Goal: Task Accomplishment & Management: Use online tool/utility

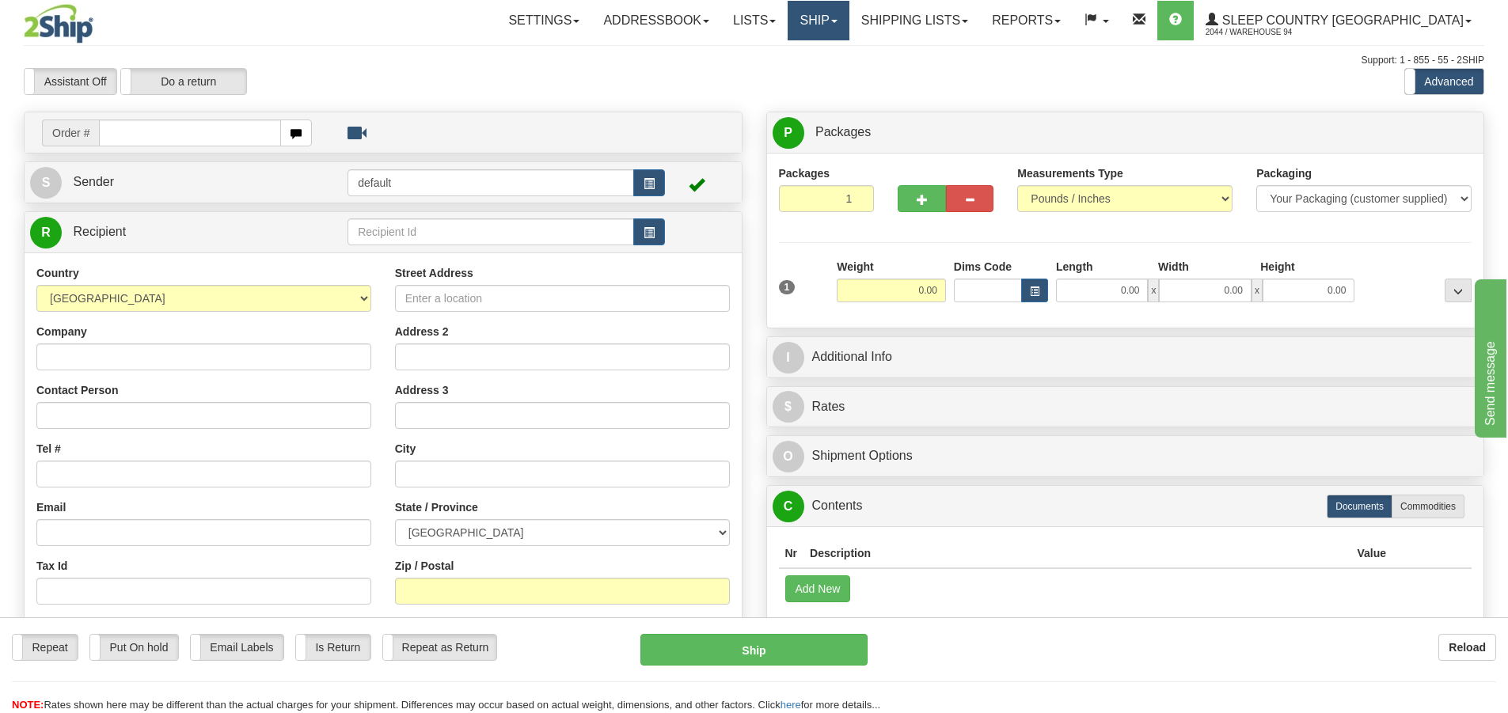
click at [849, 38] on link "Ship" at bounding box center [818, 21] width 61 height 40
click at [849, 66] on link "OnHold / Order Queue" at bounding box center [776, 76] width 143 height 21
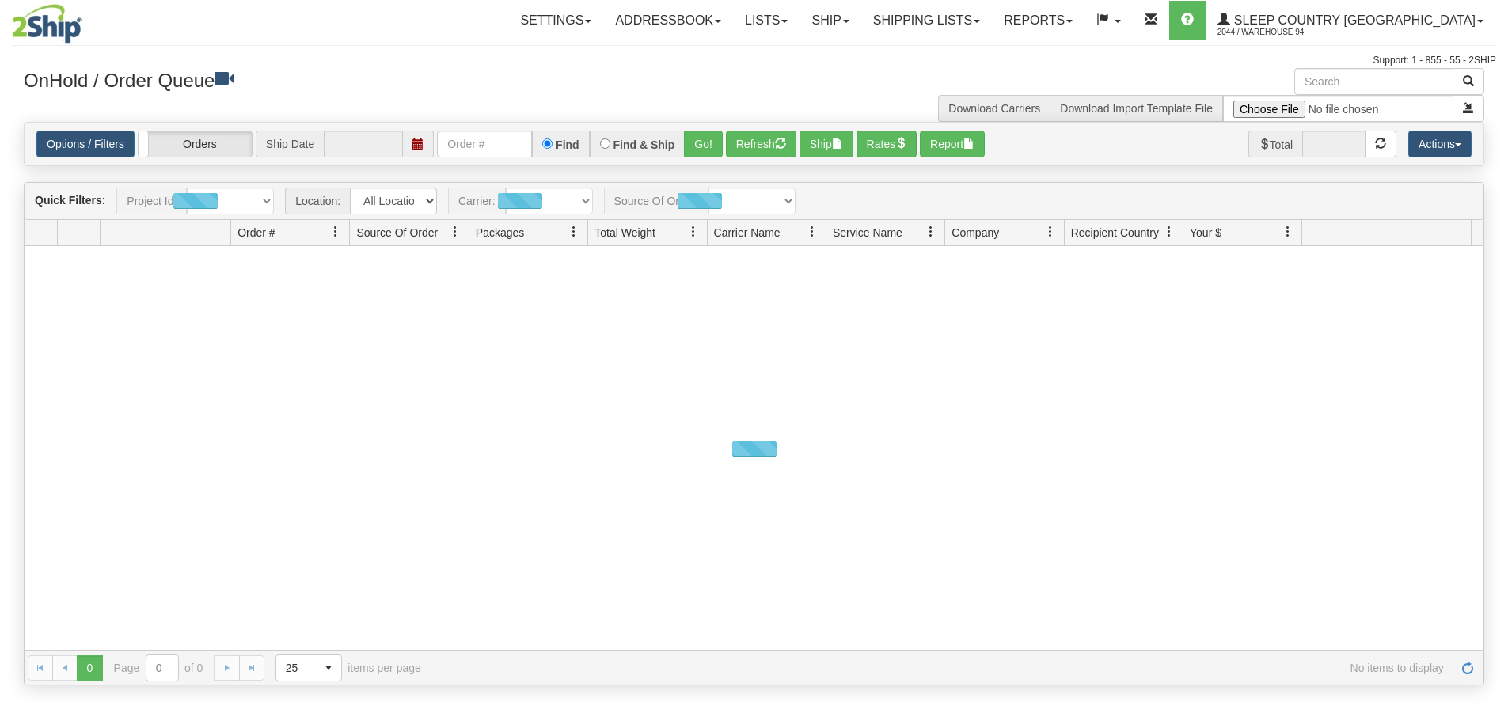
type input "[DATE]"
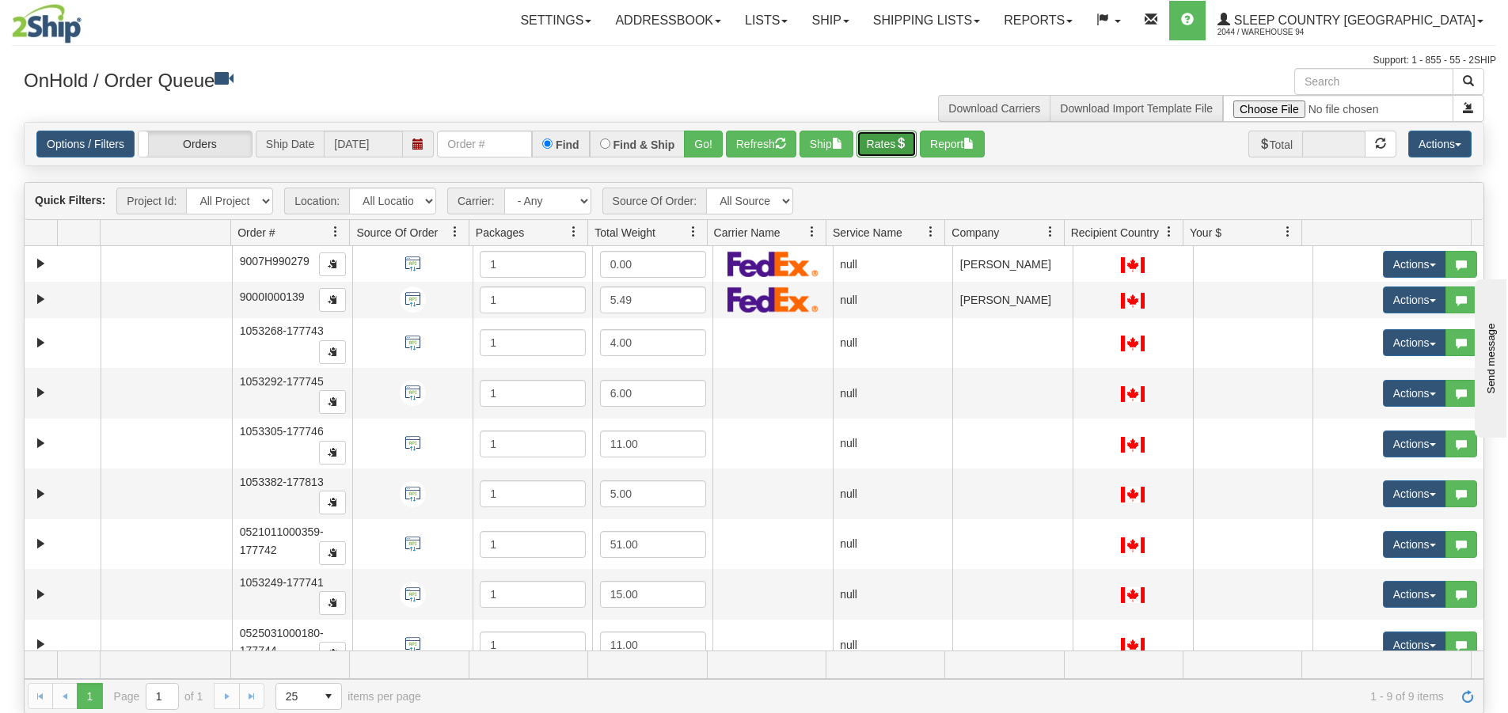
click at [902, 142] on button "Rates" at bounding box center [886, 144] width 61 height 27
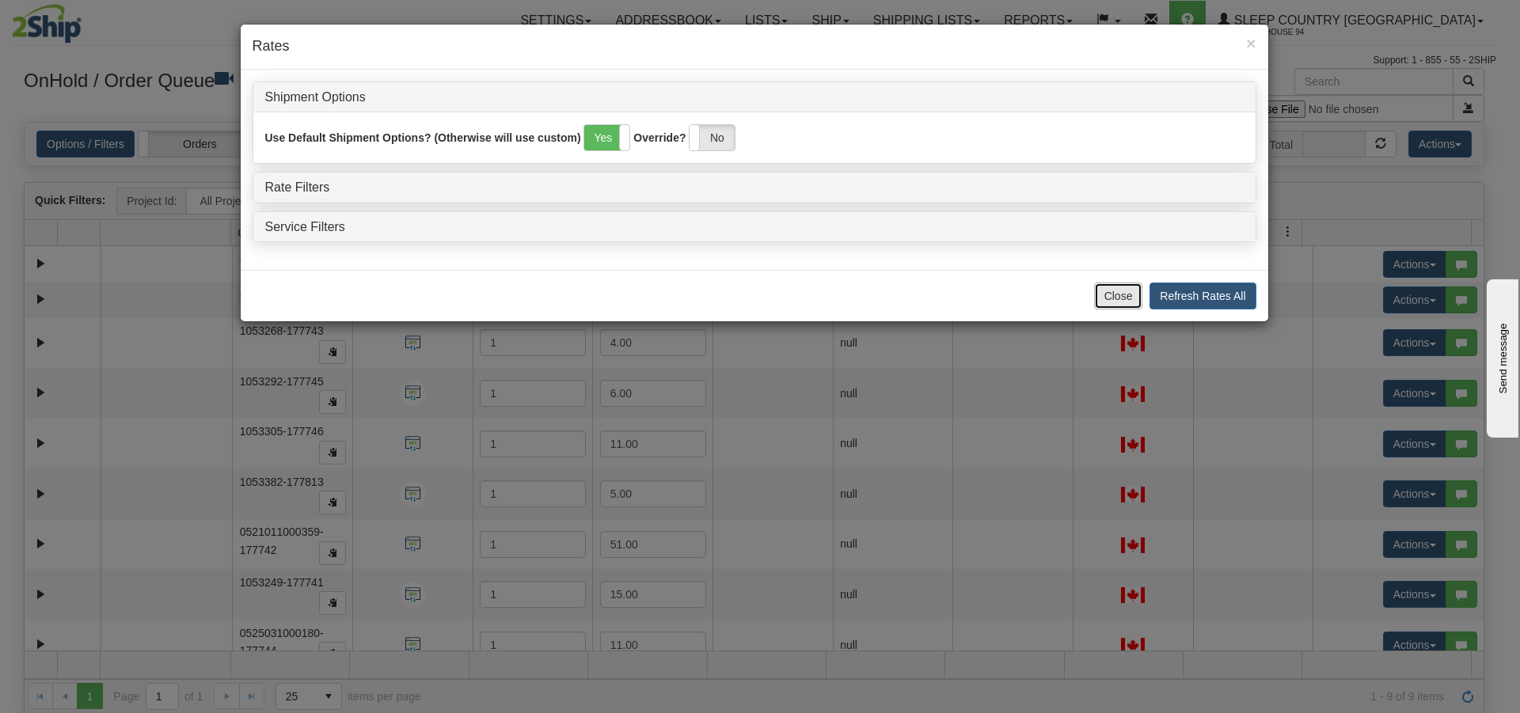
click at [1124, 295] on button "Close" at bounding box center [1118, 296] width 49 height 27
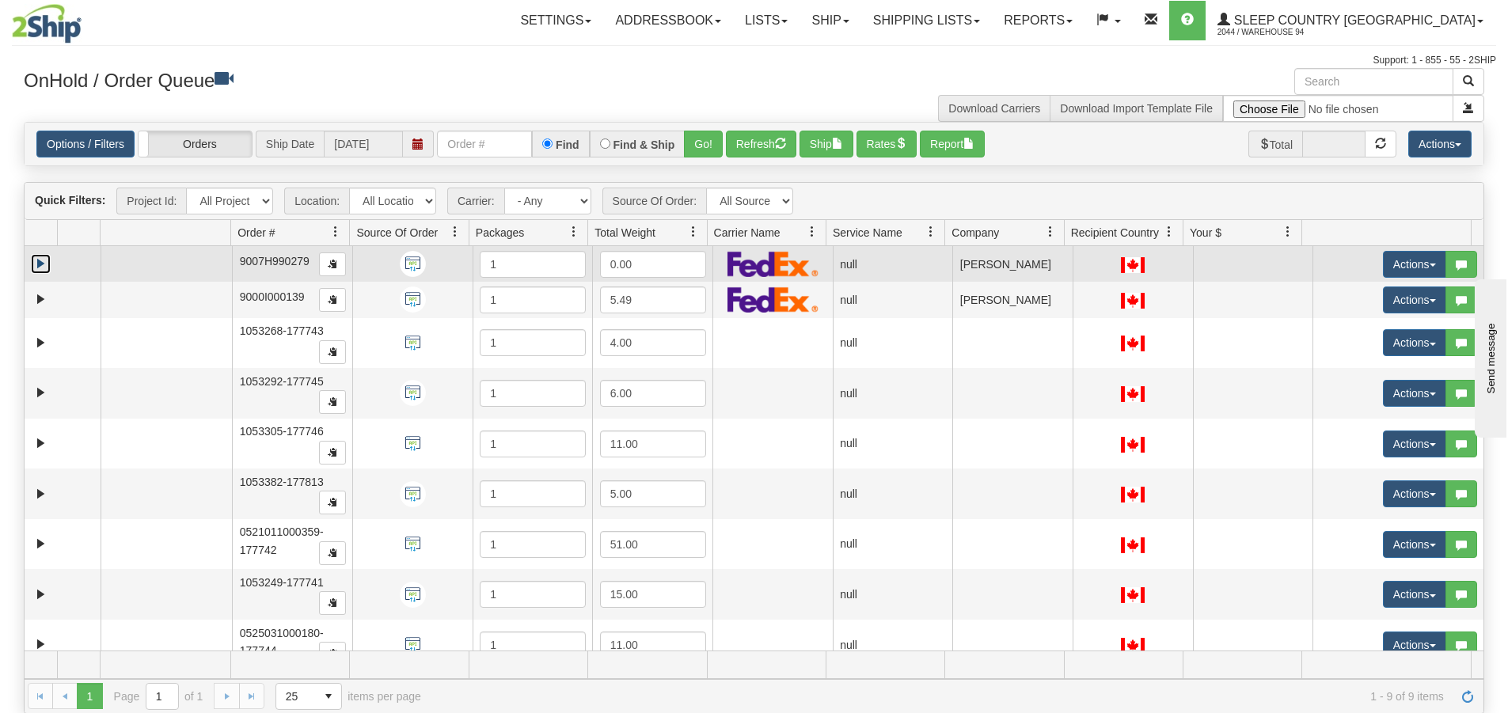
click at [44, 268] on link "Expand" at bounding box center [41, 264] width 20 height 20
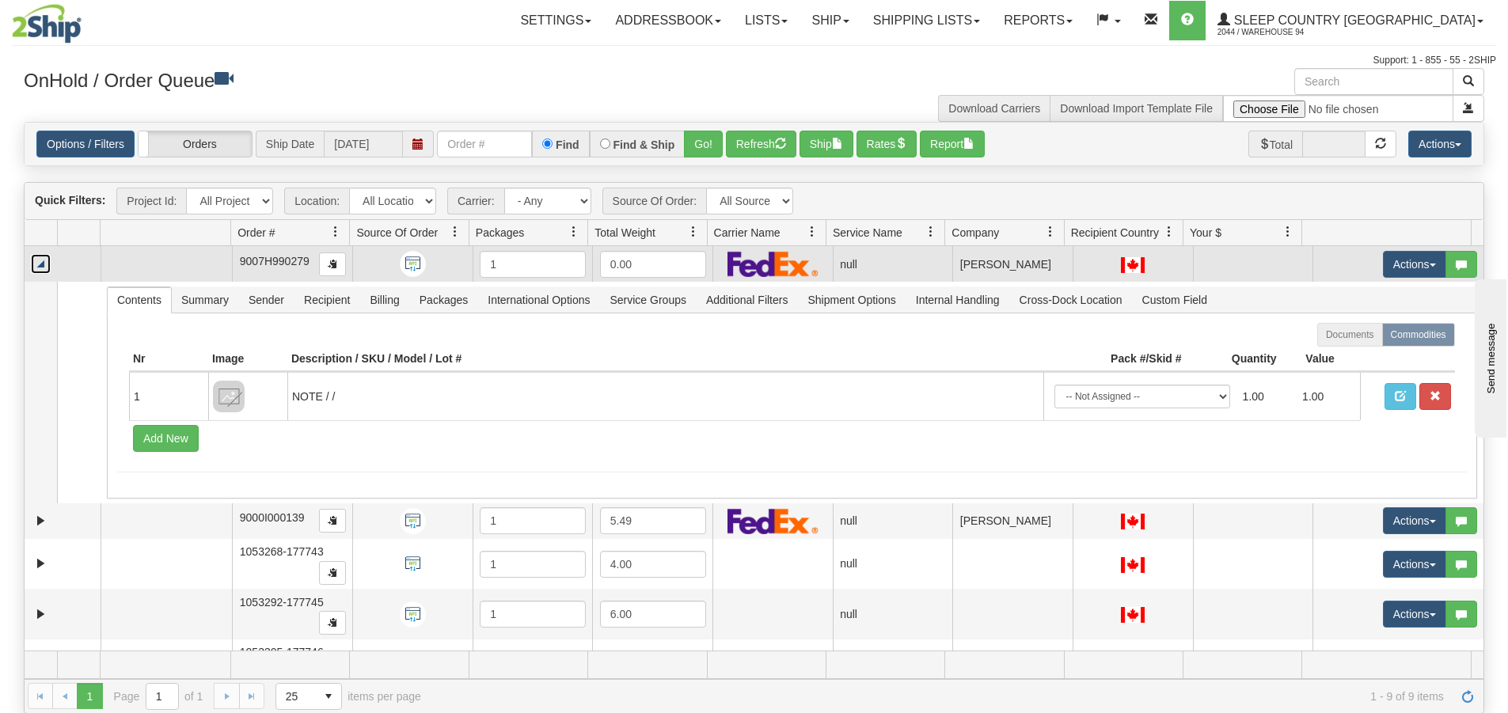
click at [46, 272] on link "Collapse" at bounding box center [41, 264] width 20 height 20
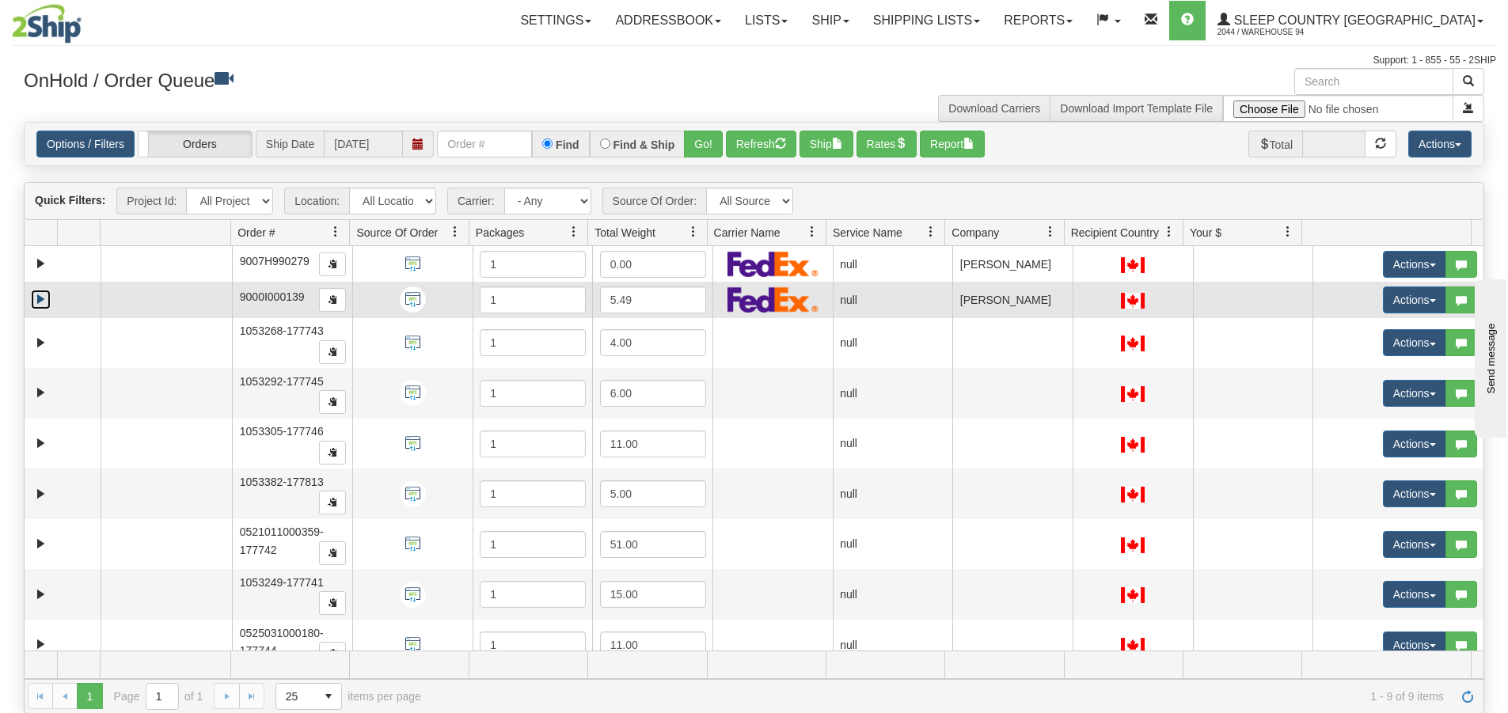
click at [38, 310] on link "Expand" at bounding box center [41, 300] width 20 height 20
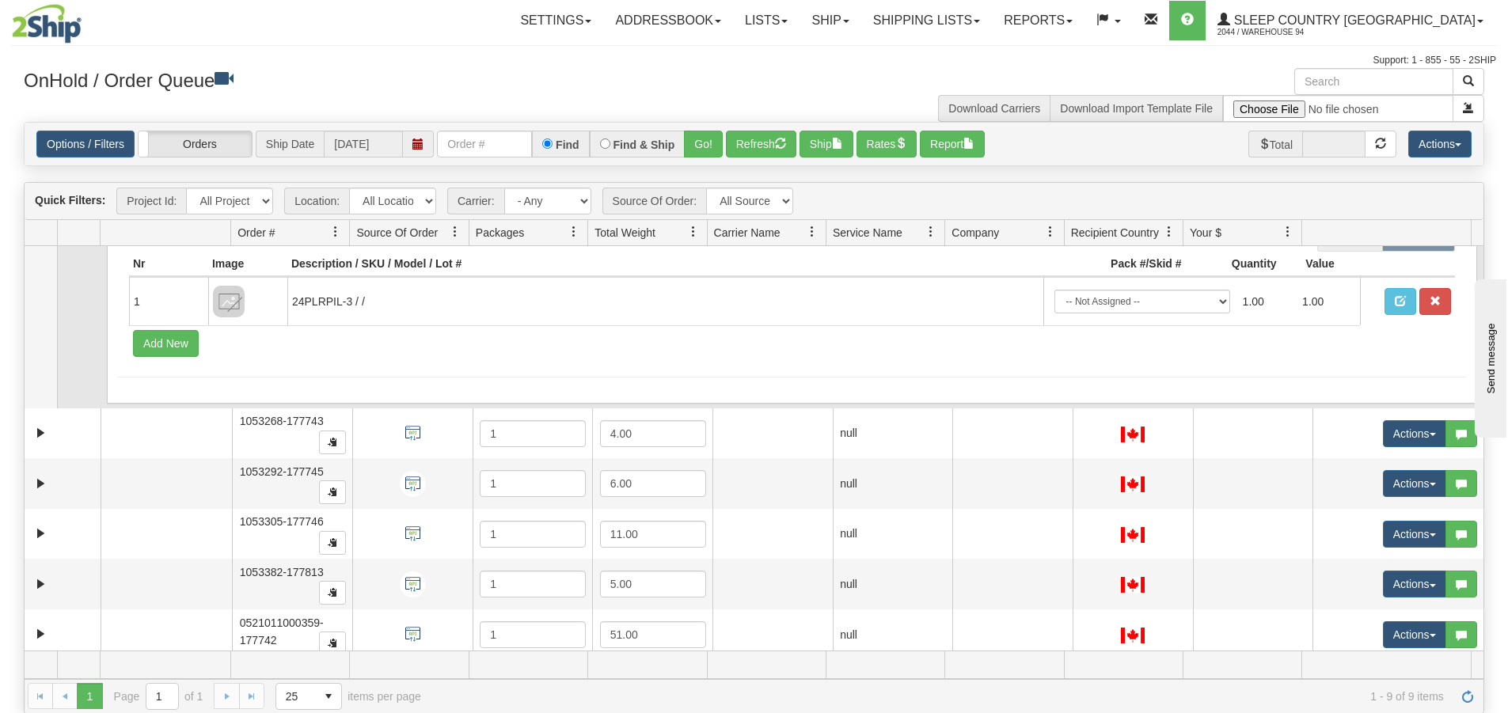
scroll to position [158, 0]
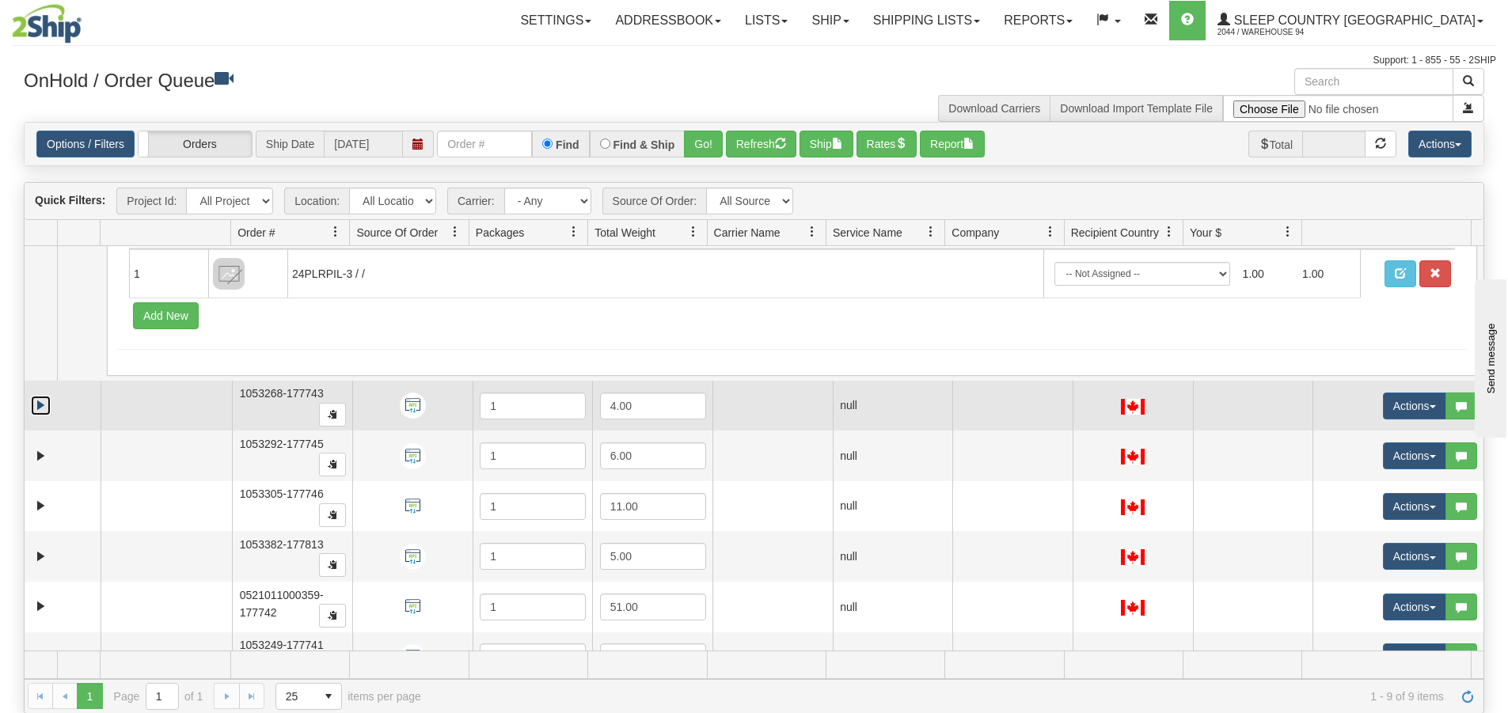
click at [41, 403] on link "Expand" at bounding box center [41, 406] width 20 height 20
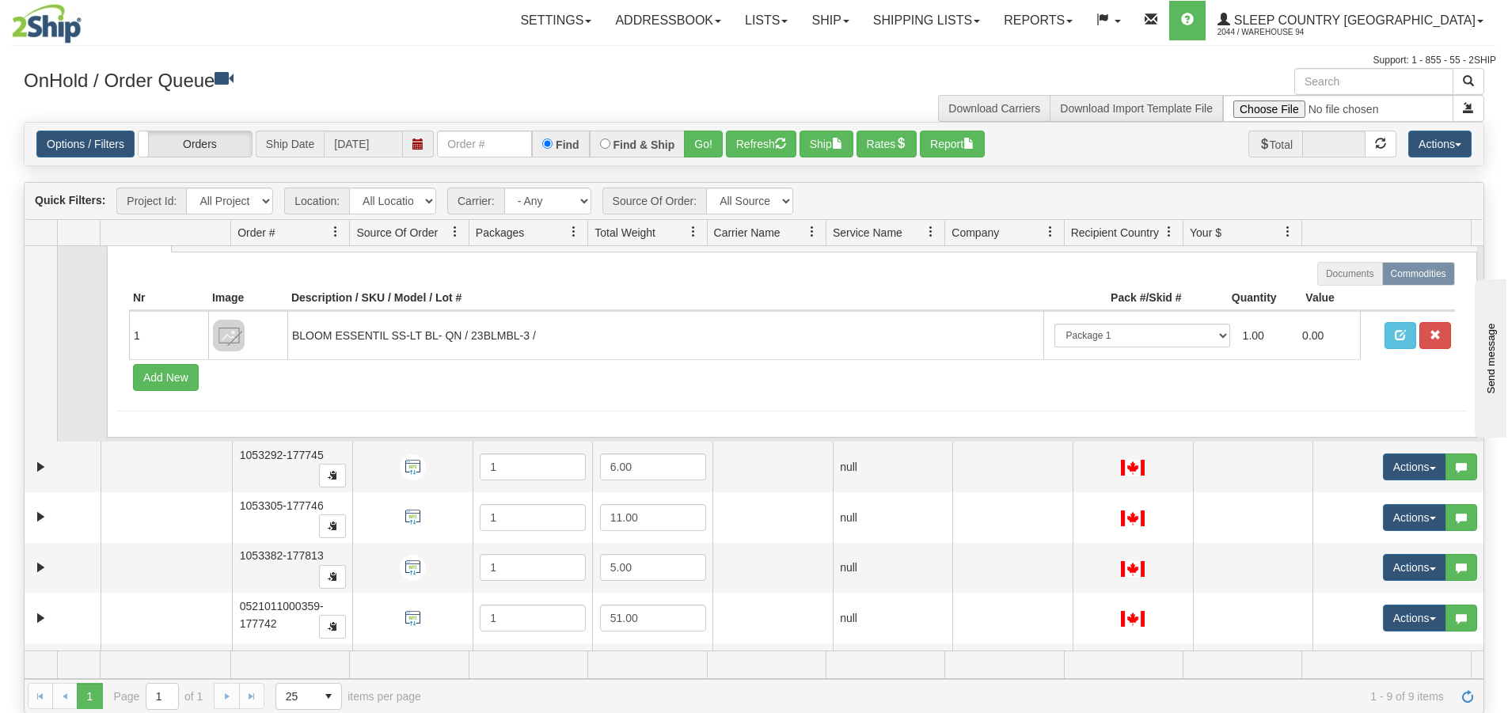
scroll to position [396, 0]
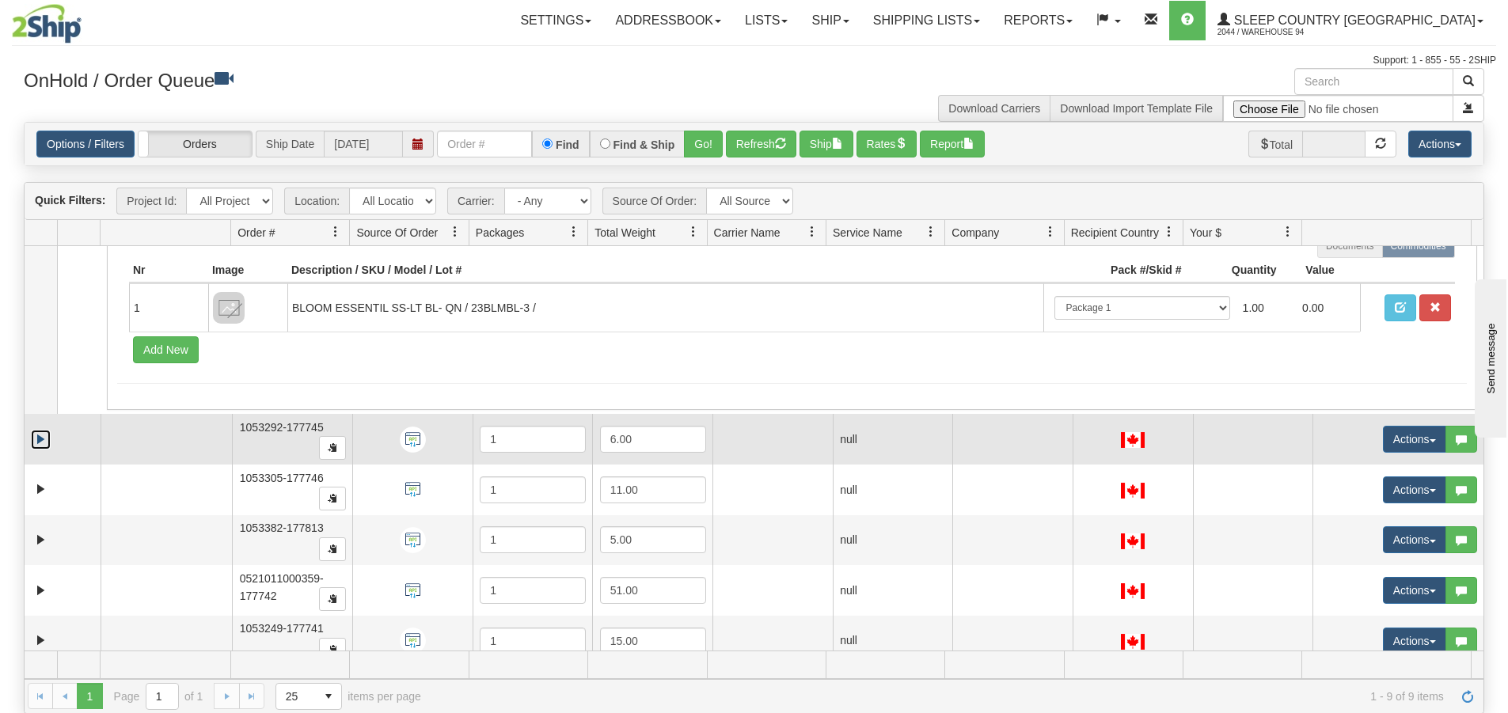
click at [36, 449] on link "Expand" at bounding box center [41, 440] width 20 height 20
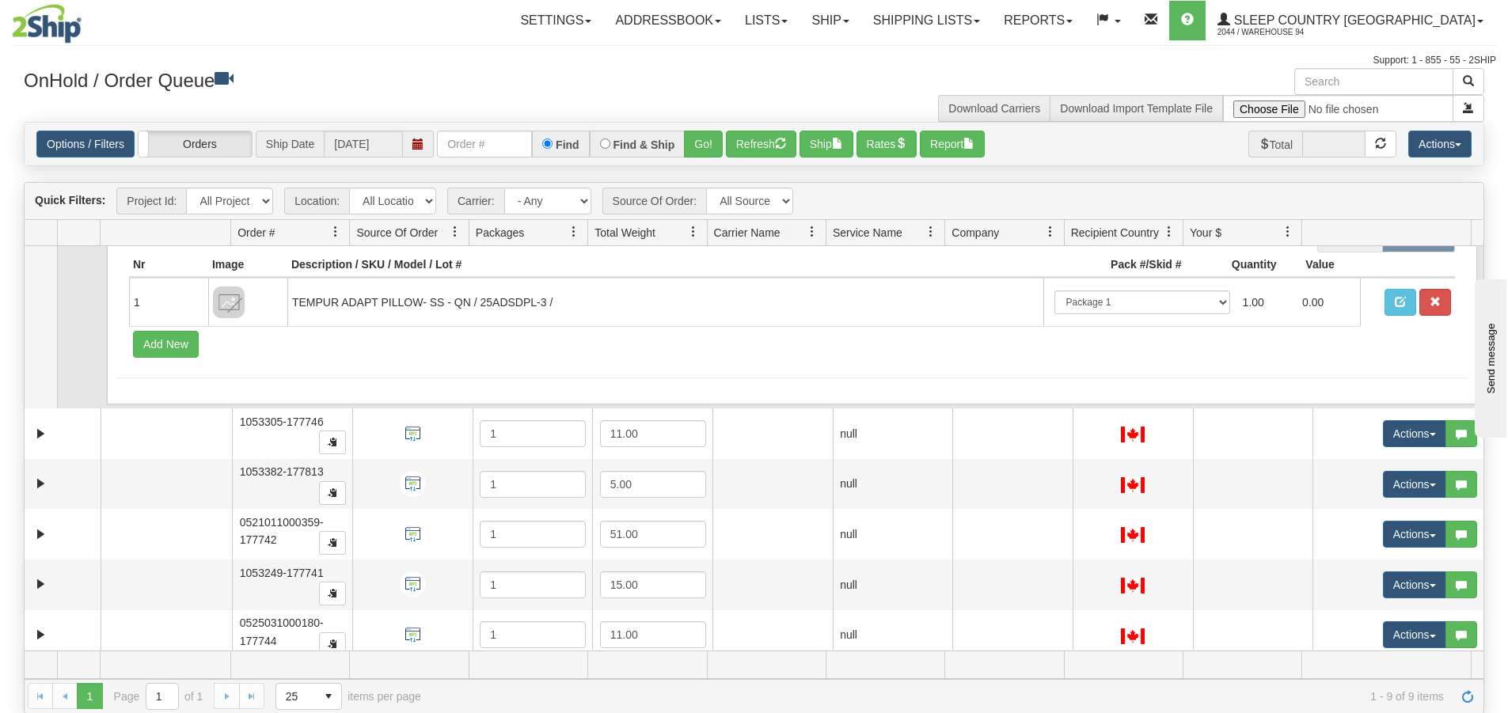
scroll to position [682, 0]
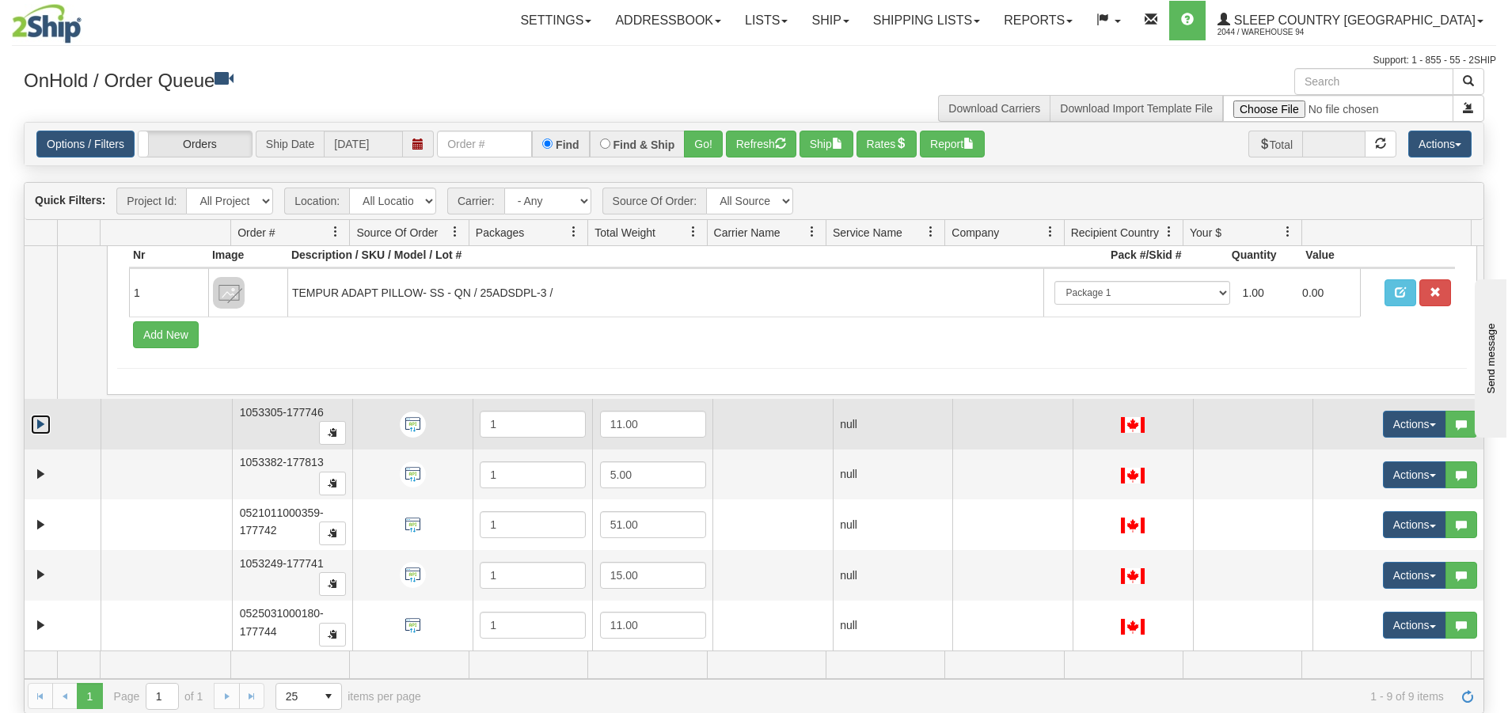
click at [36, 420] on link "Expand" at bounding box center [41, 425] width 20 height 20
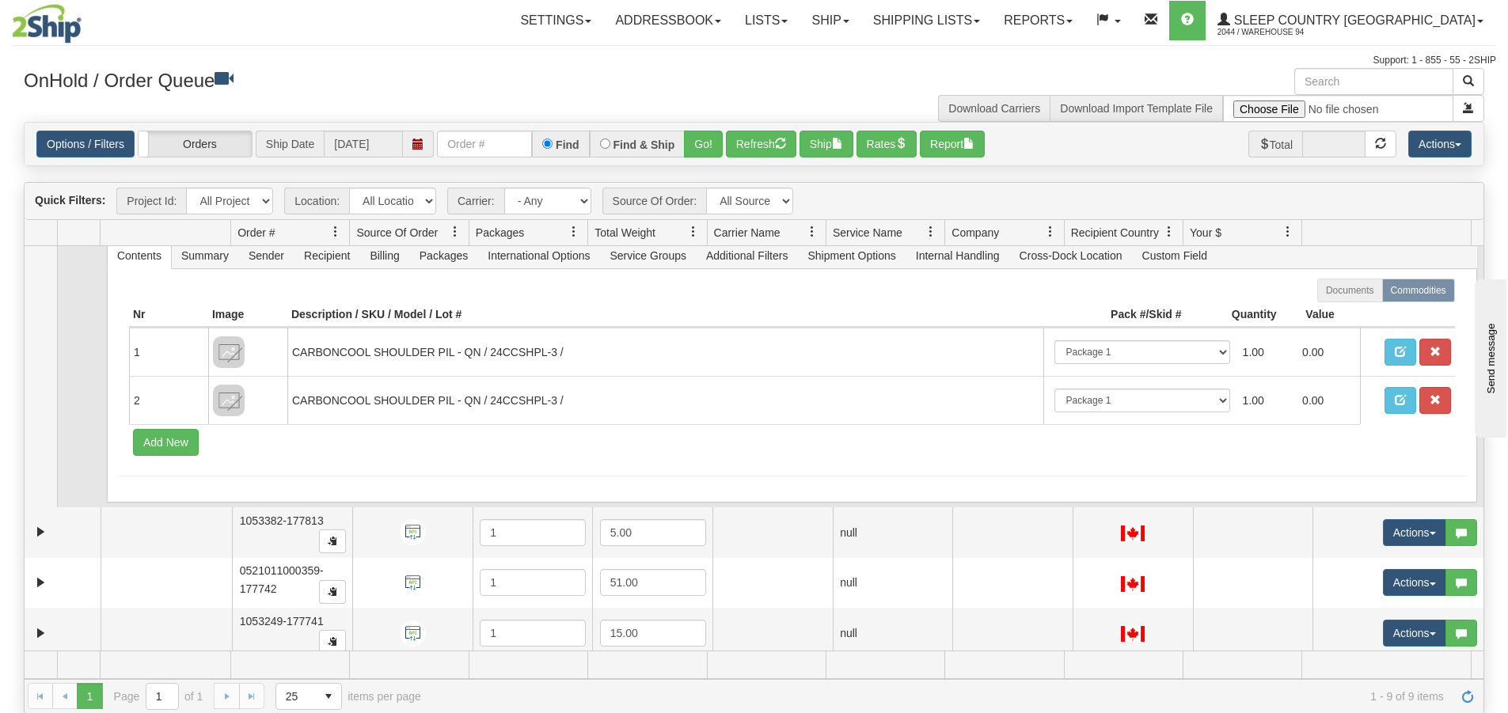
scroll to position [951, 0]
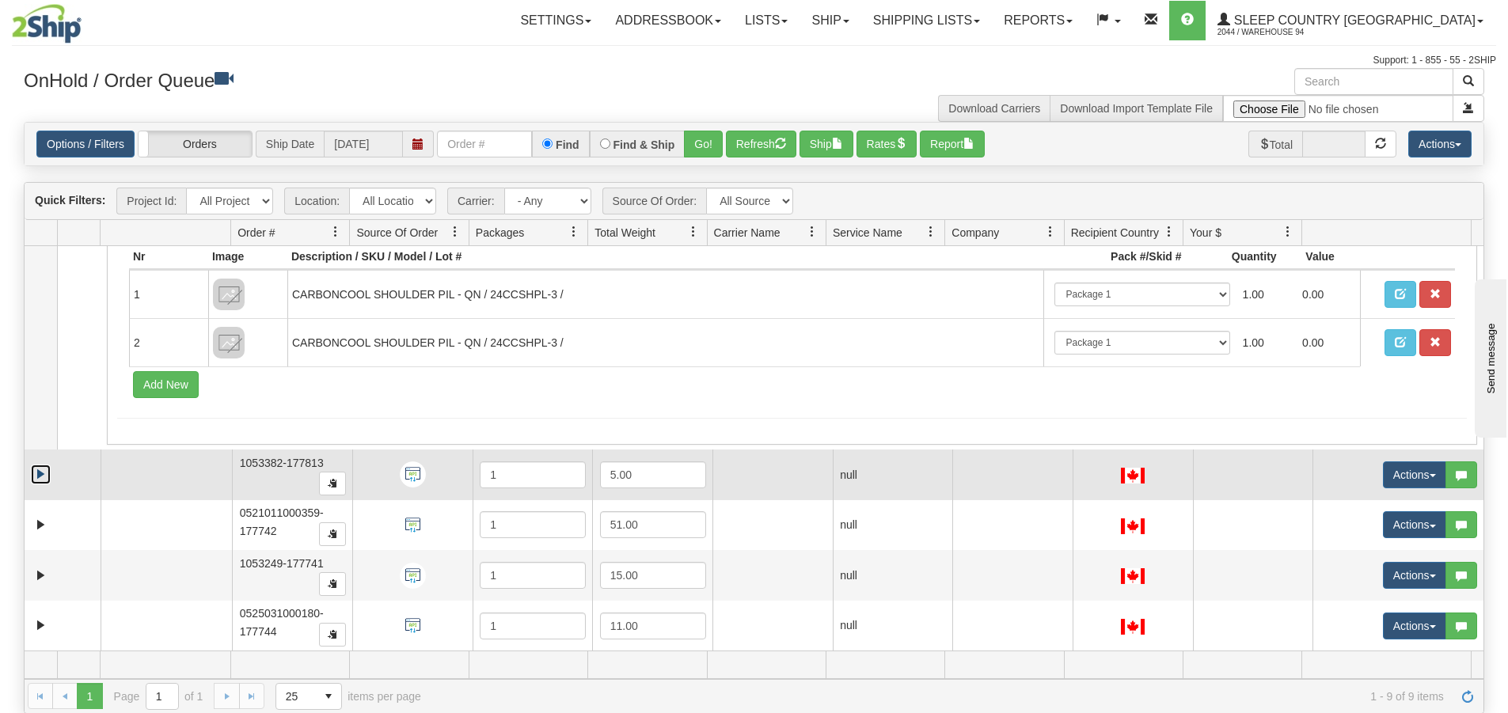
click at [33, 466] on link "Expand" at bounding box center [41, 475] width 20 height 20
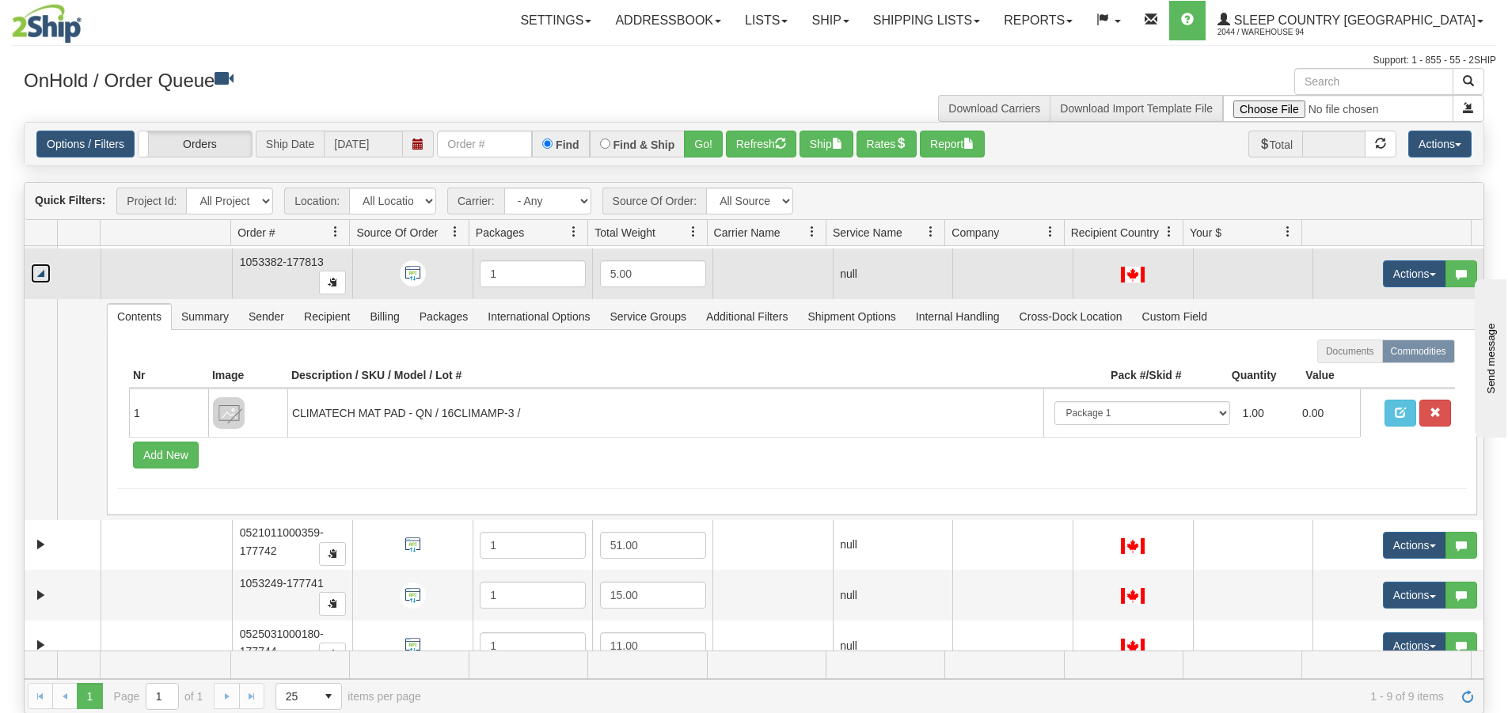
scroll to position [1172, 0]
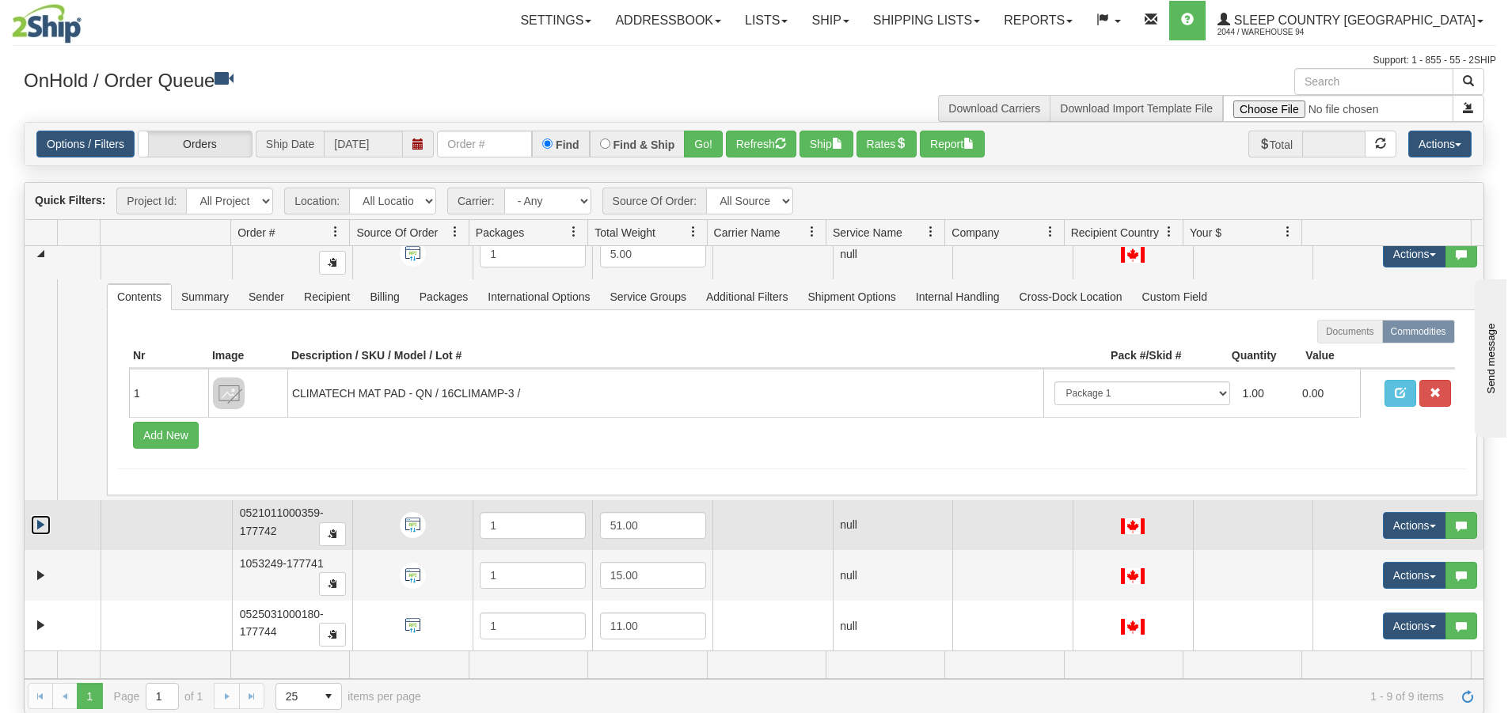
click at [41, 520] on link "Expand" at bounding box center [41, 525] width 20 height 20
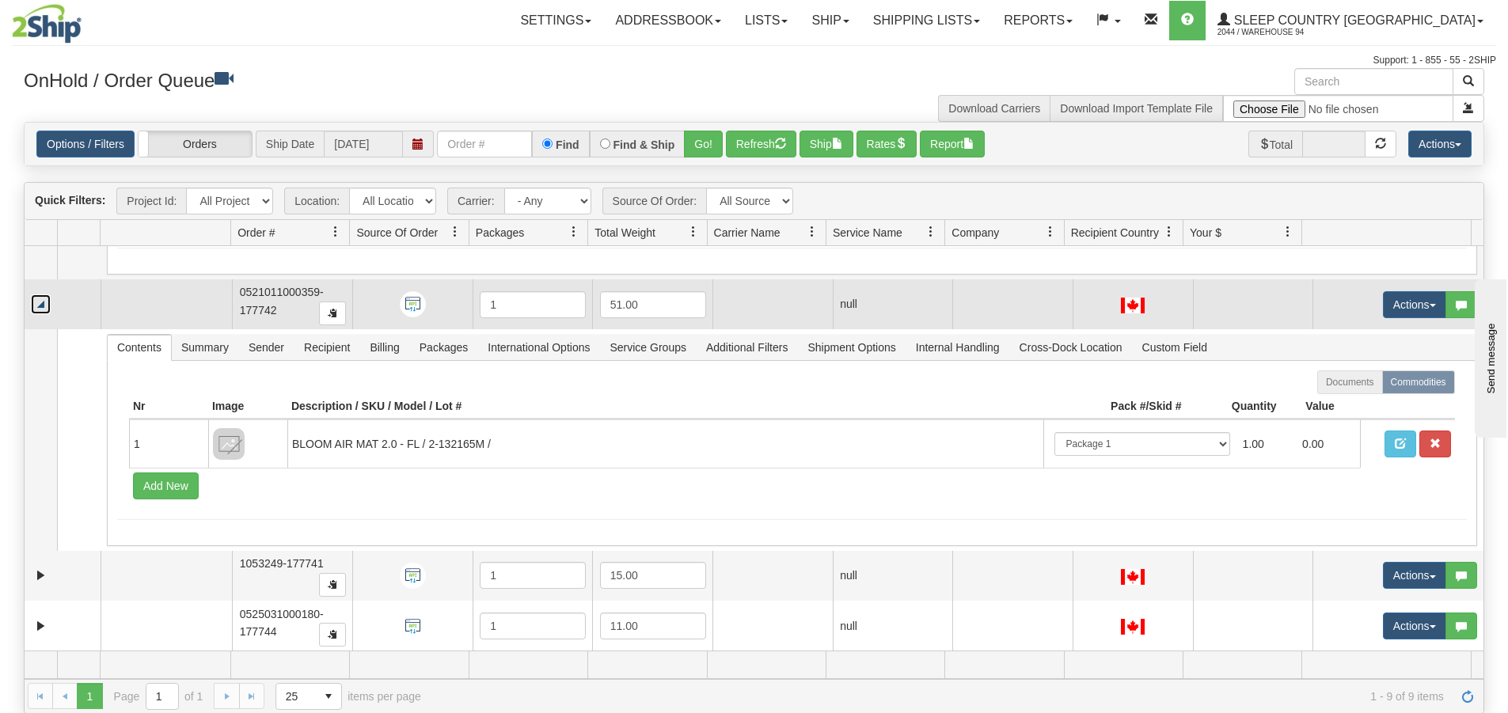
scroll to position [1394, 0]
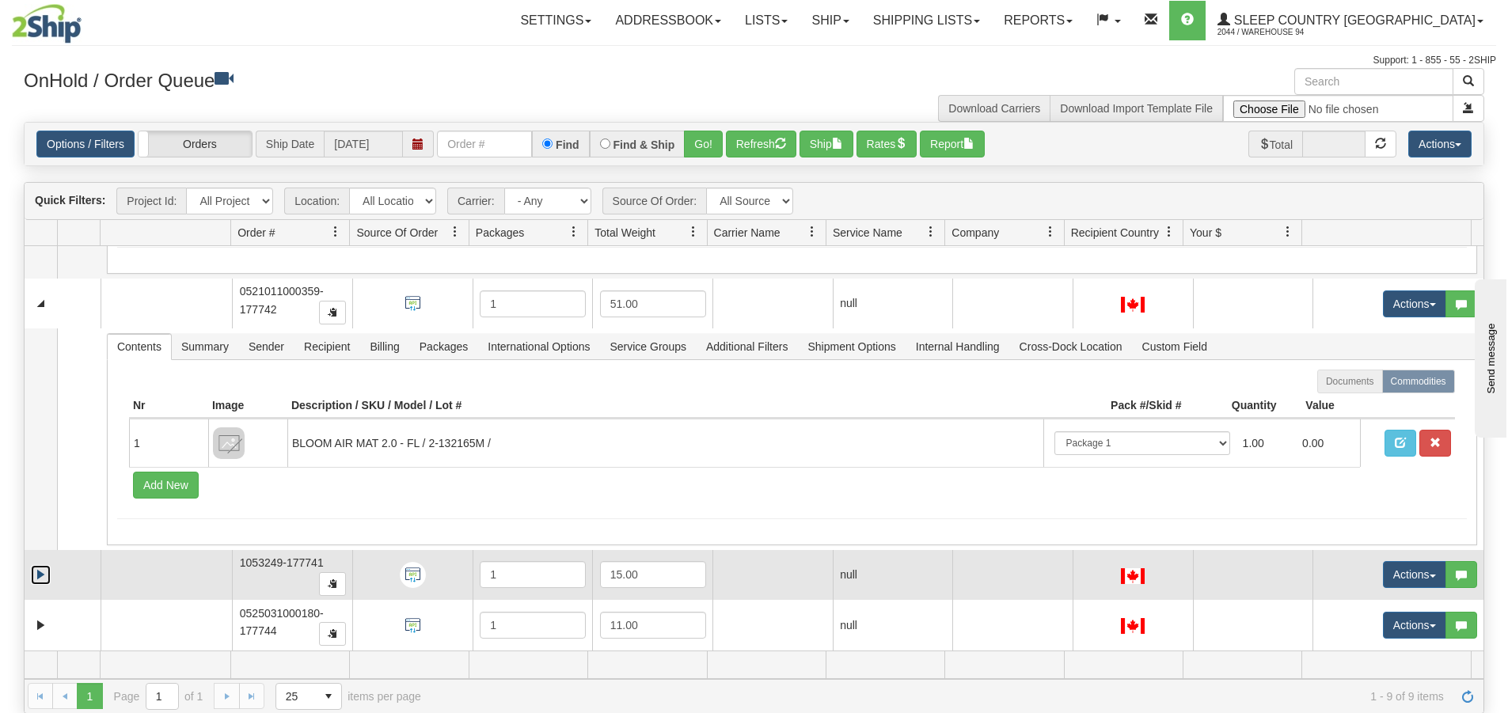
click at [45, 572] on link "Expand" at bounding box center [41, 575] width 20 height 20
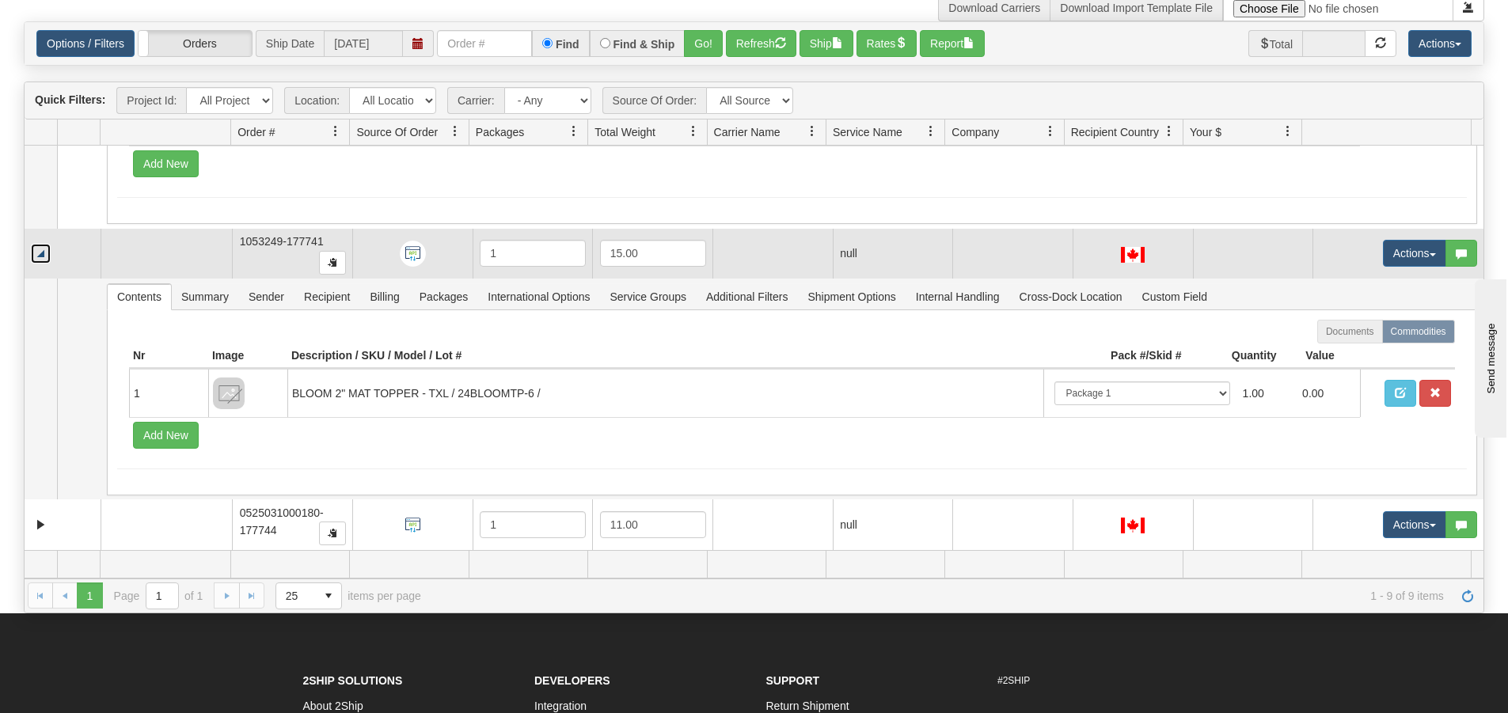
scroll to position [237, 0]
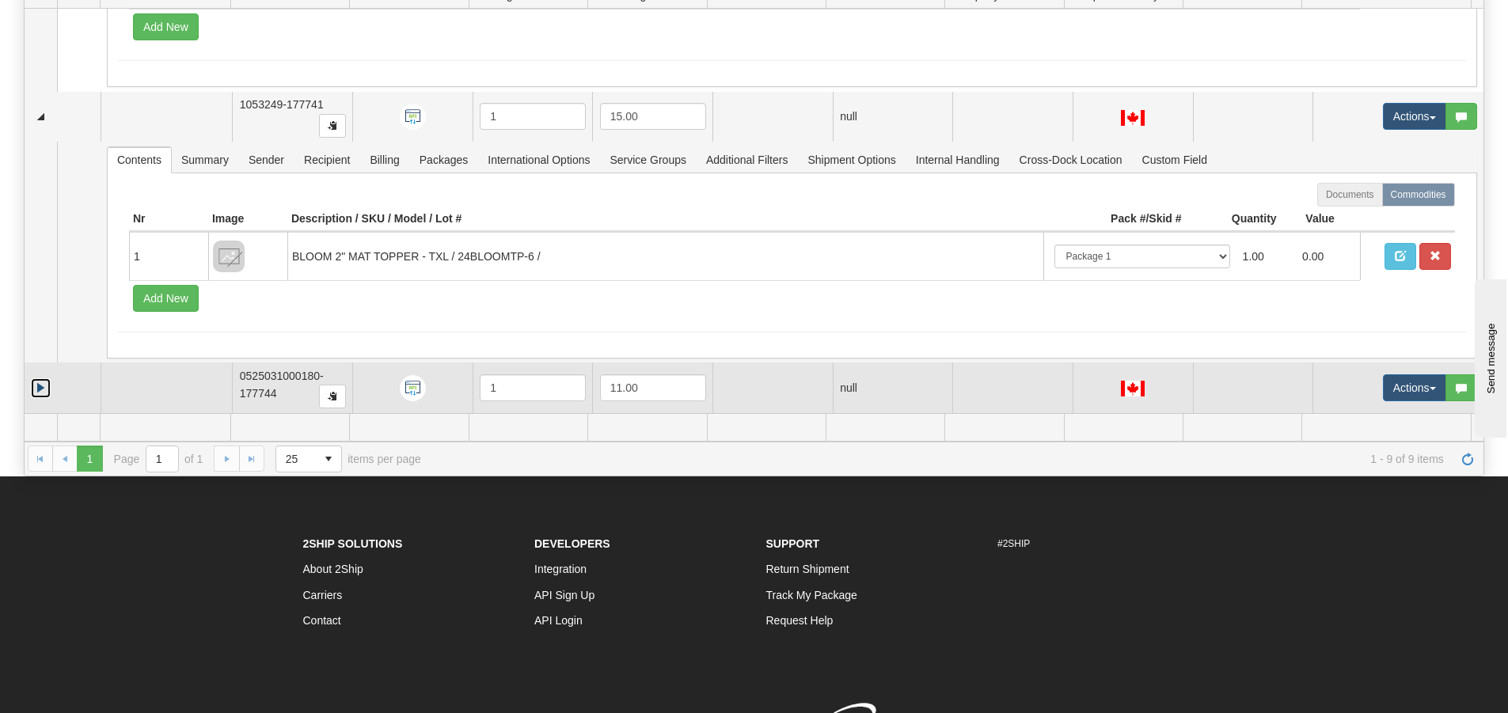
click at [44, 396] on link "Expand" at bounding box center [41, 388] width 20 height 20
click at [41, 396] on link "Collapse" at bounding box center [41, 388] width 20 height 20
click at [44, 389] on link "Expand" at bounding box center [41, 388] width 20 height 20
click at [46, 378] on link "Collapse" at bounding box center [41, 388] width 20 height 20
click at [46, 383] on link "Expand" at bounding box center [41, 388] width 20 height 20
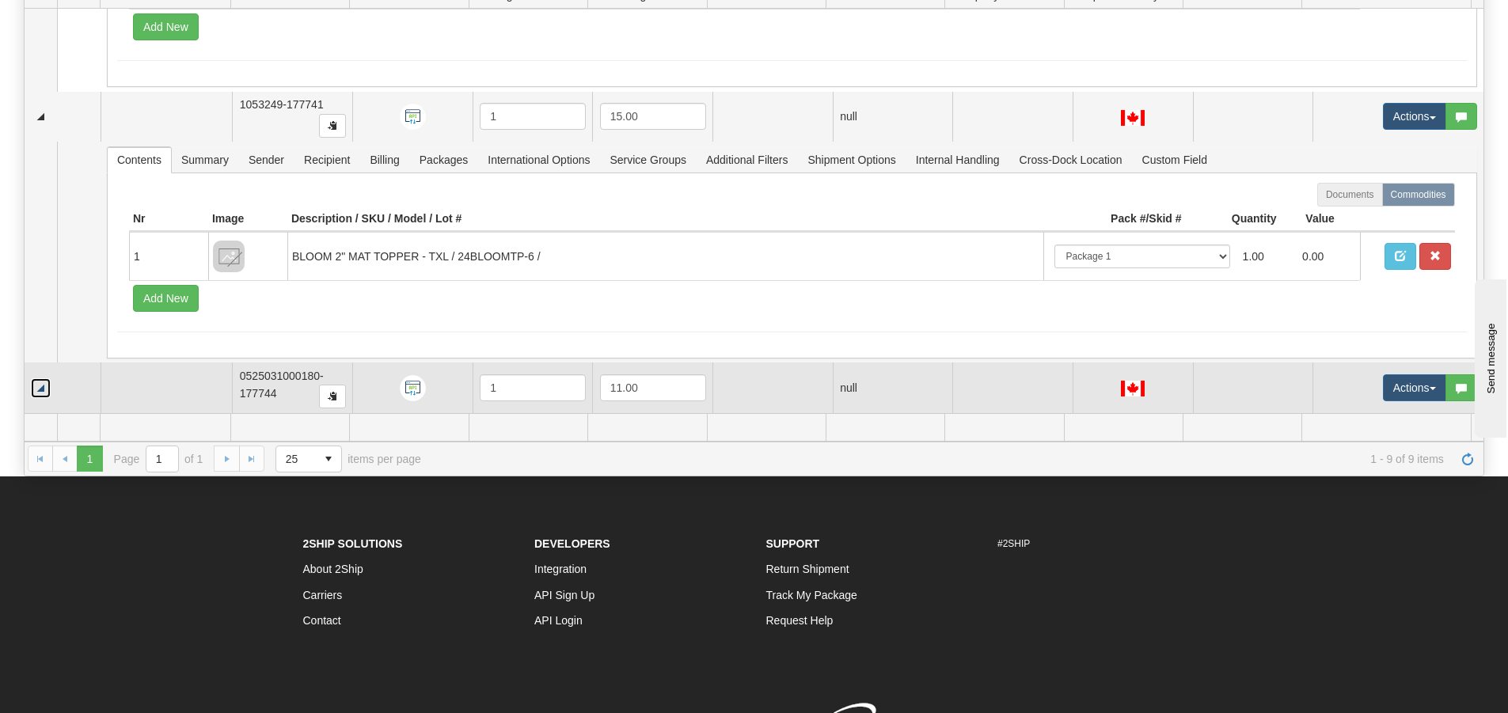
click at [46, 383] on link "Collapse" at bounding box center [41, 388] width 20 height 20
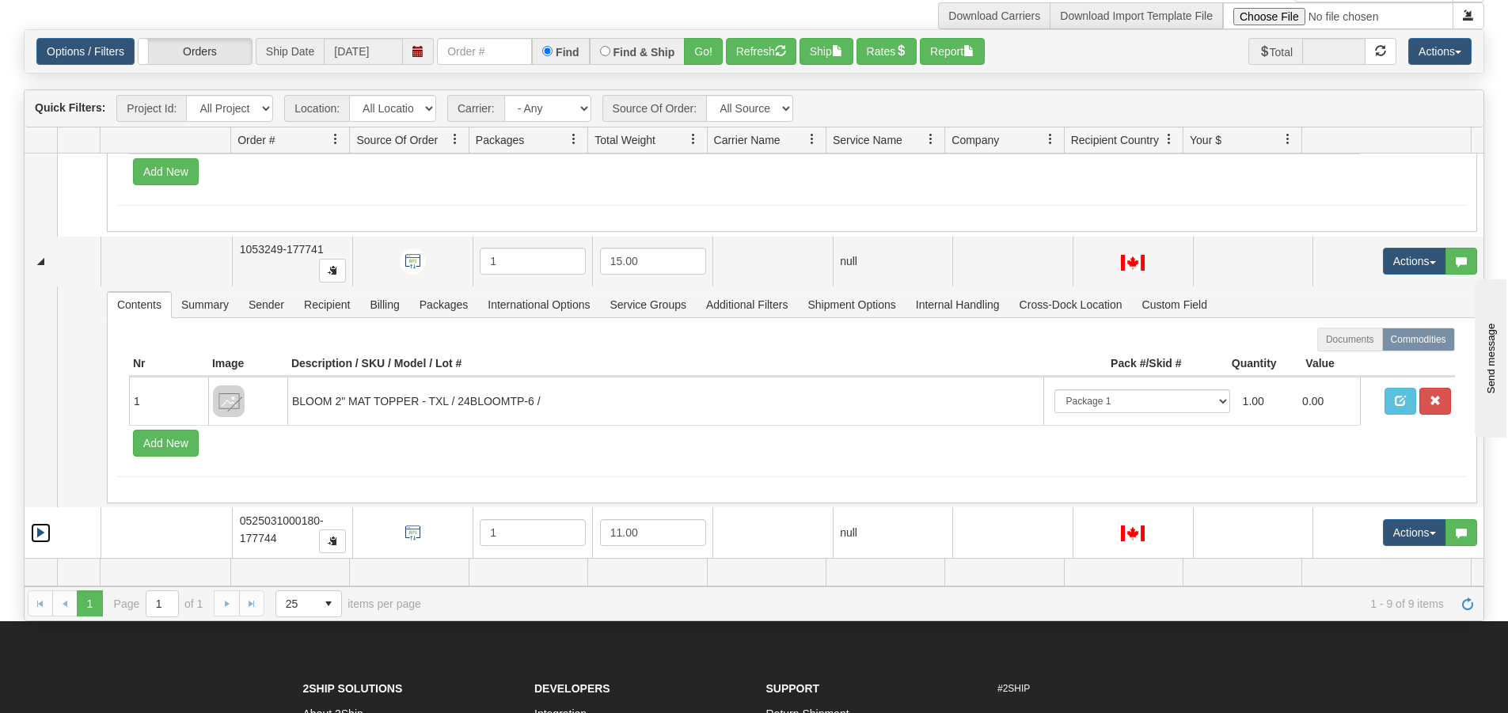
scroll to position [79, 0]
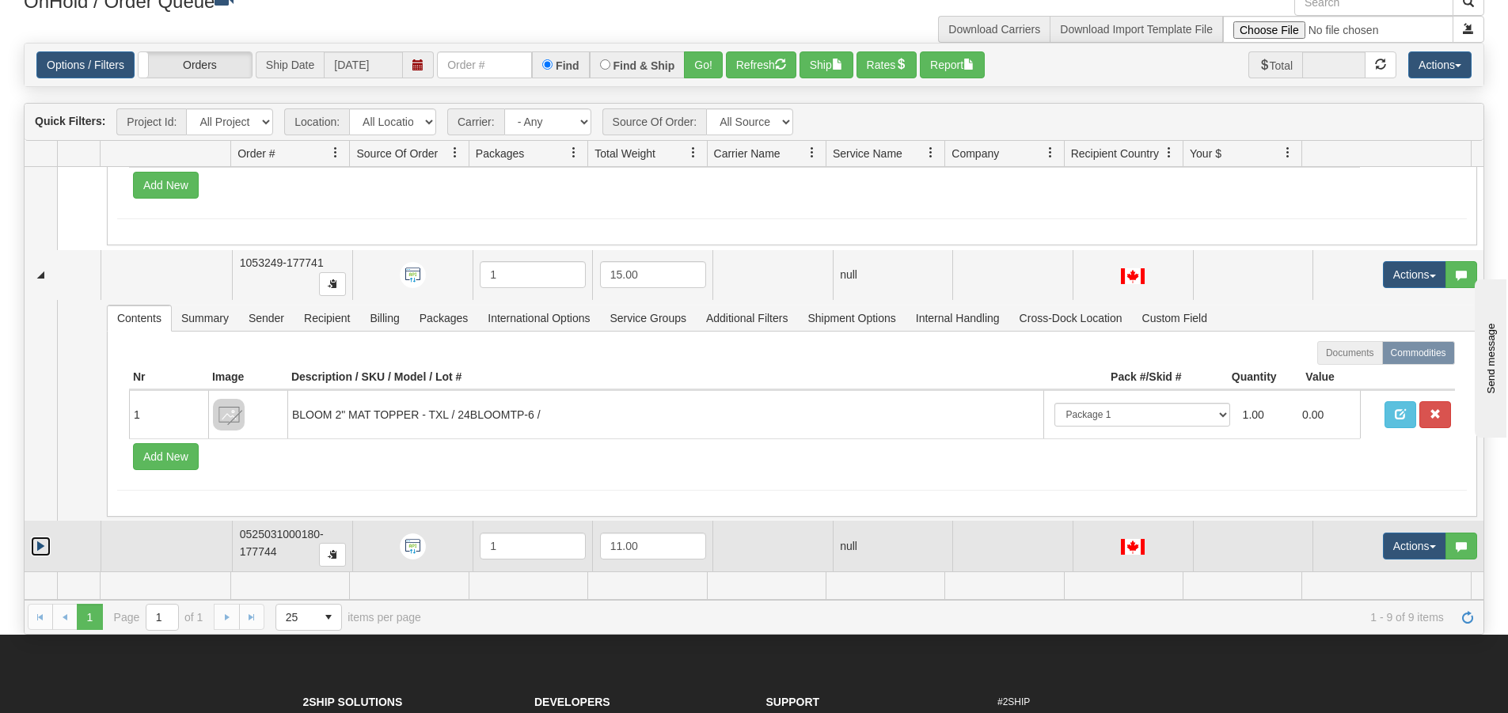
click at [44, 546] on link "Expand" at bounding box center [41, 547] width 20 height 20
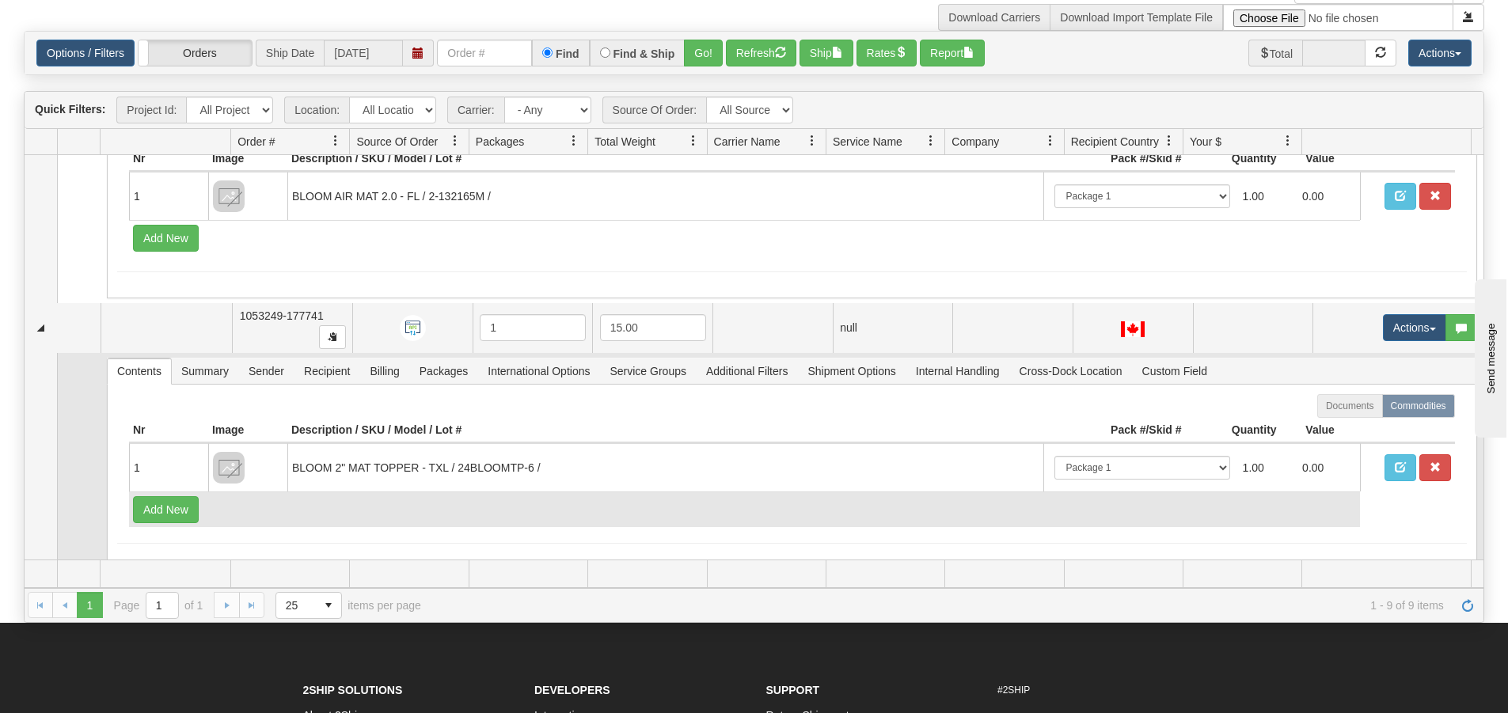
scroll to position [1457, 0]
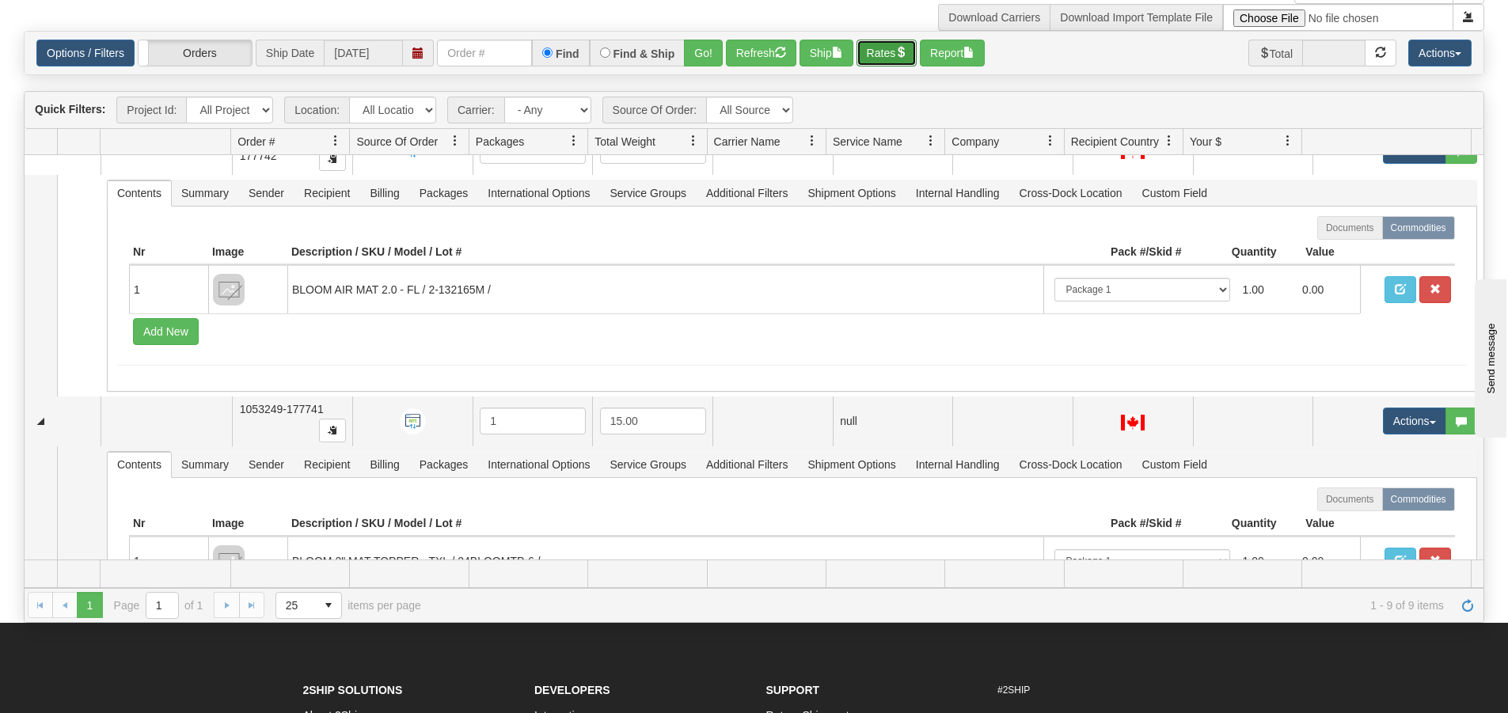
click at [895, 50] on button "Rates" at bounding box center [886, 53] width 61 height 27
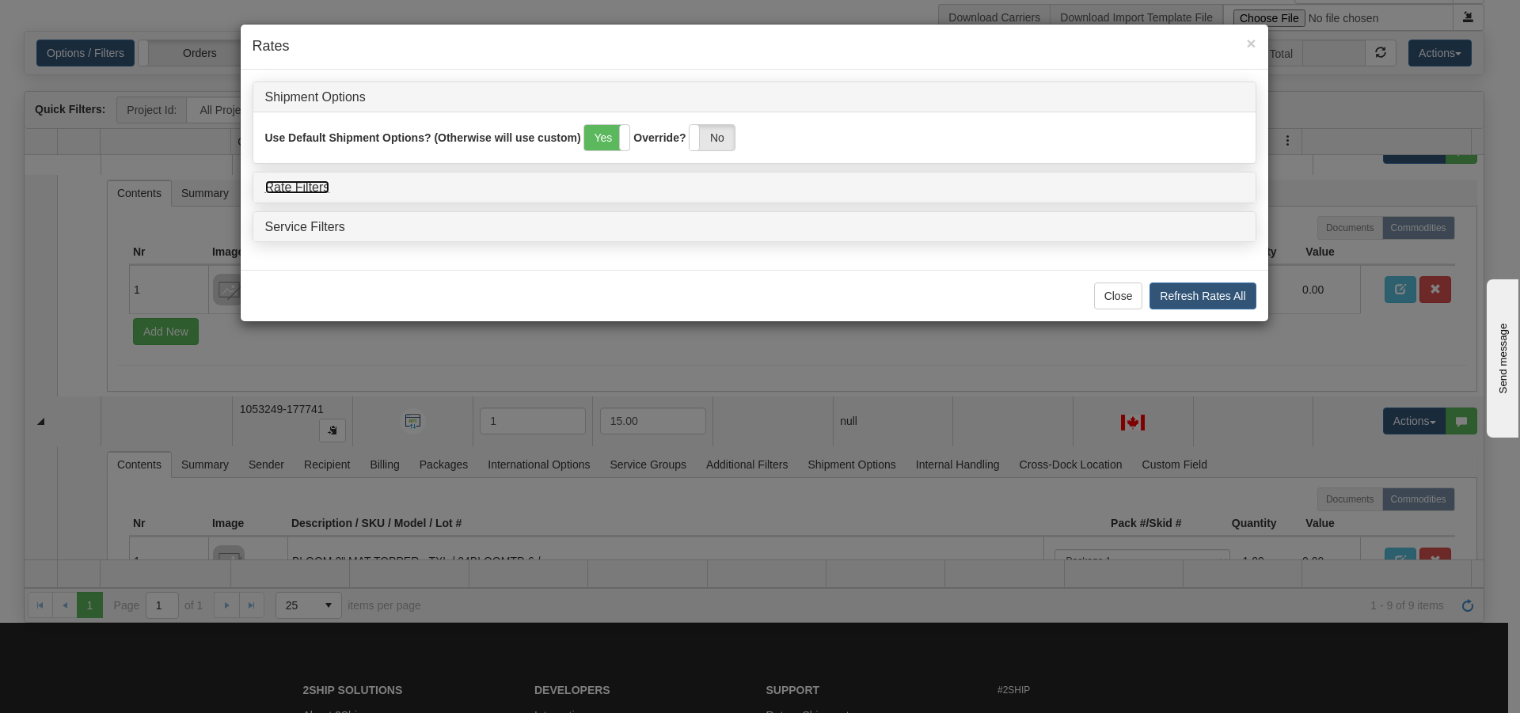
click at [325, 192] on link "Rate Filters" at bounding box center [297, 186] width 65 height 13
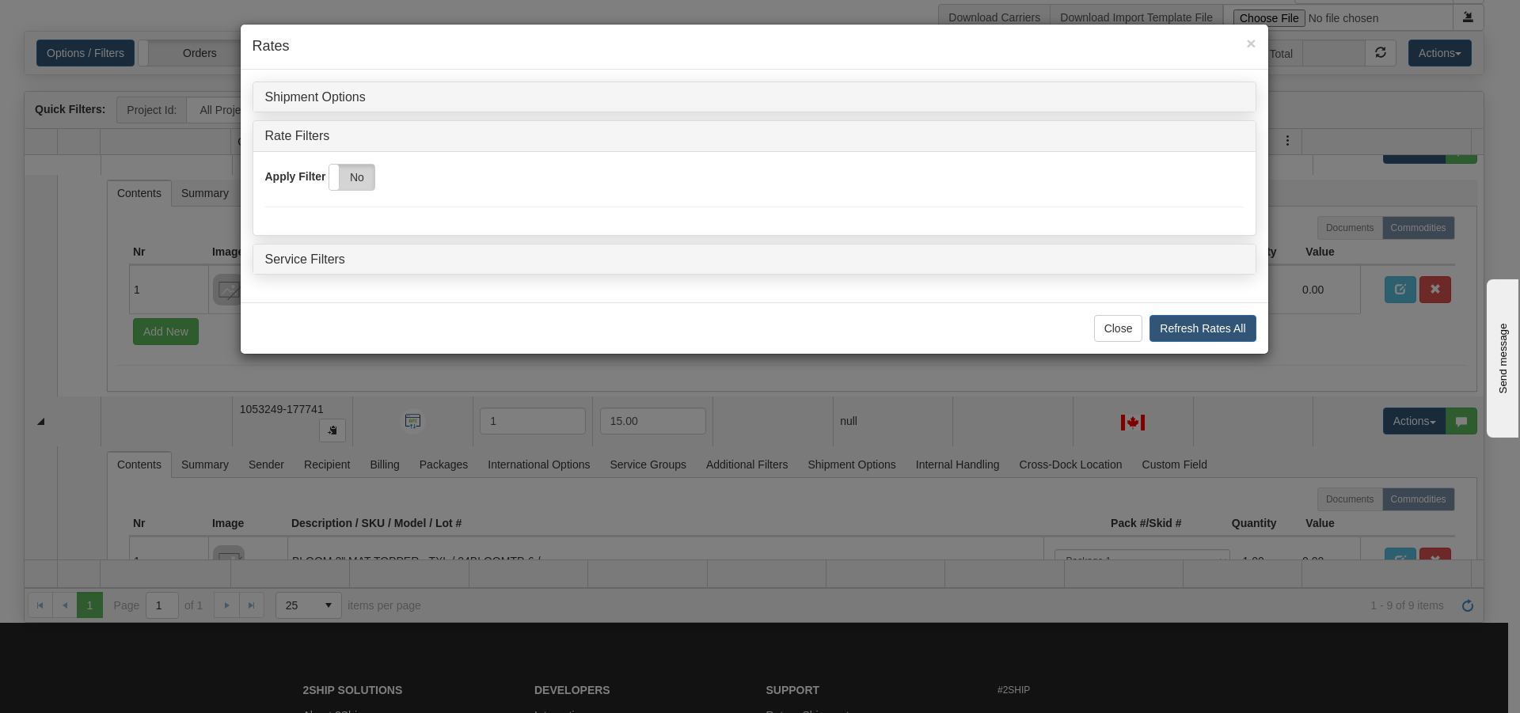
click at [359, 184] on label "No" at bounding box center [351, 177] width 45 height 25
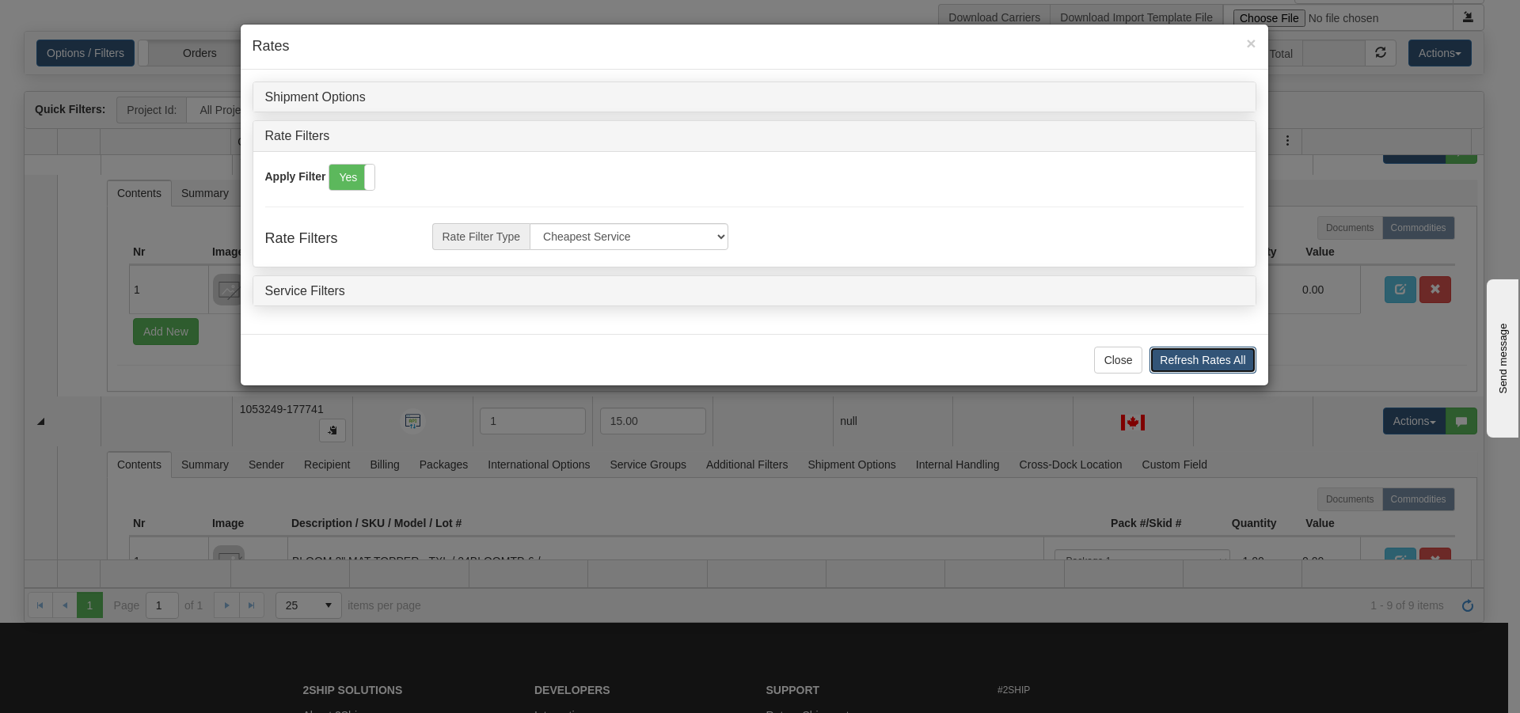
click at [1213, 355] on button "Refresh Rates All" at bounding box center [1202, 360] width 106 height 27
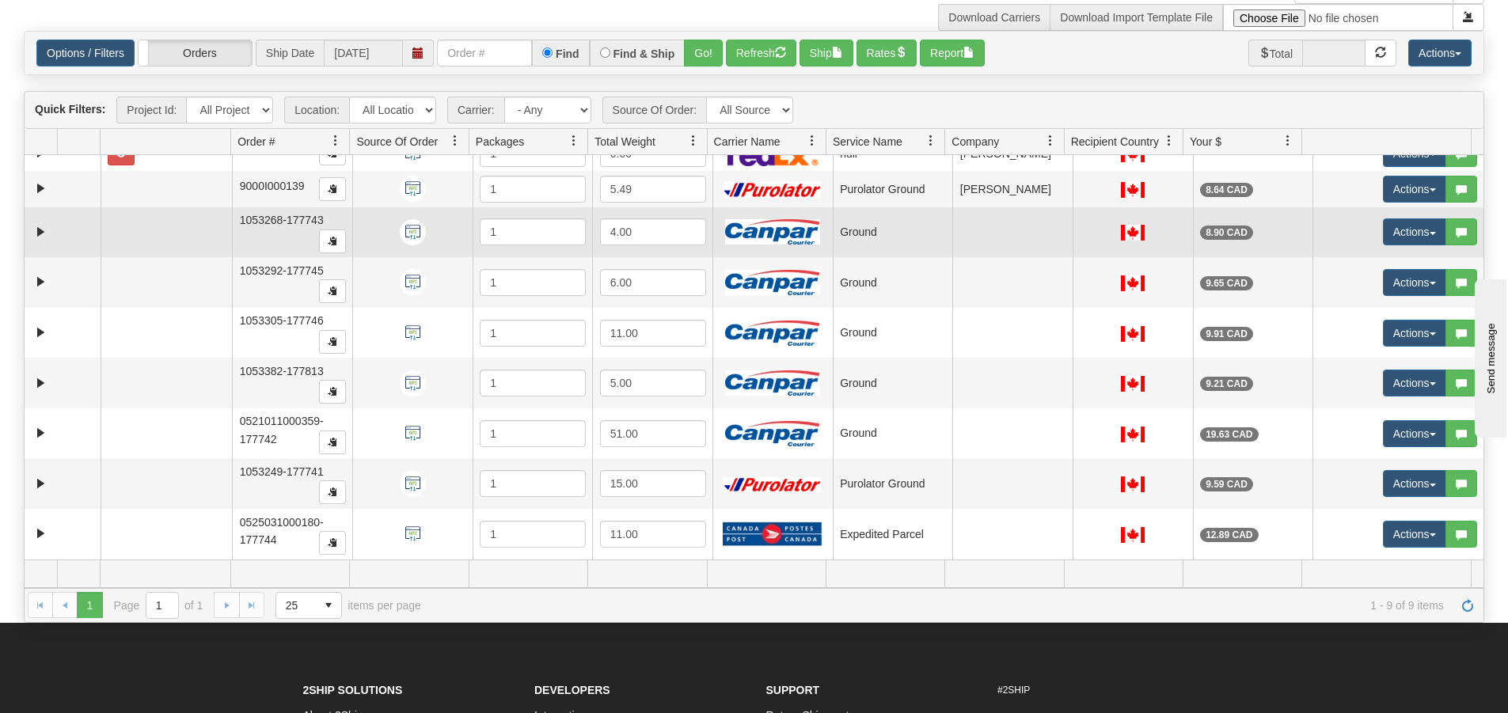
scroll to position [0, 0]
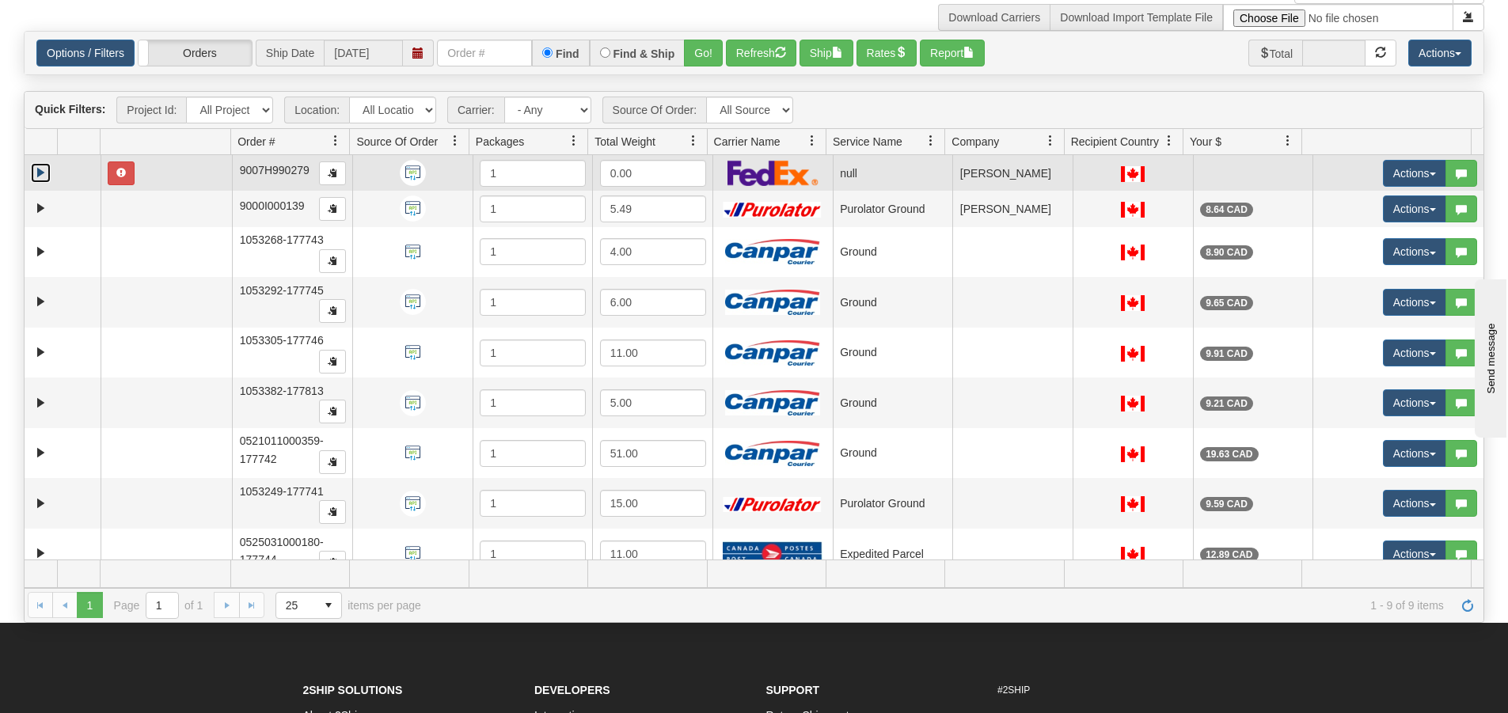
click at [41, 169] on link "Expand" at bounding box center [41, 173] width 20 height 20
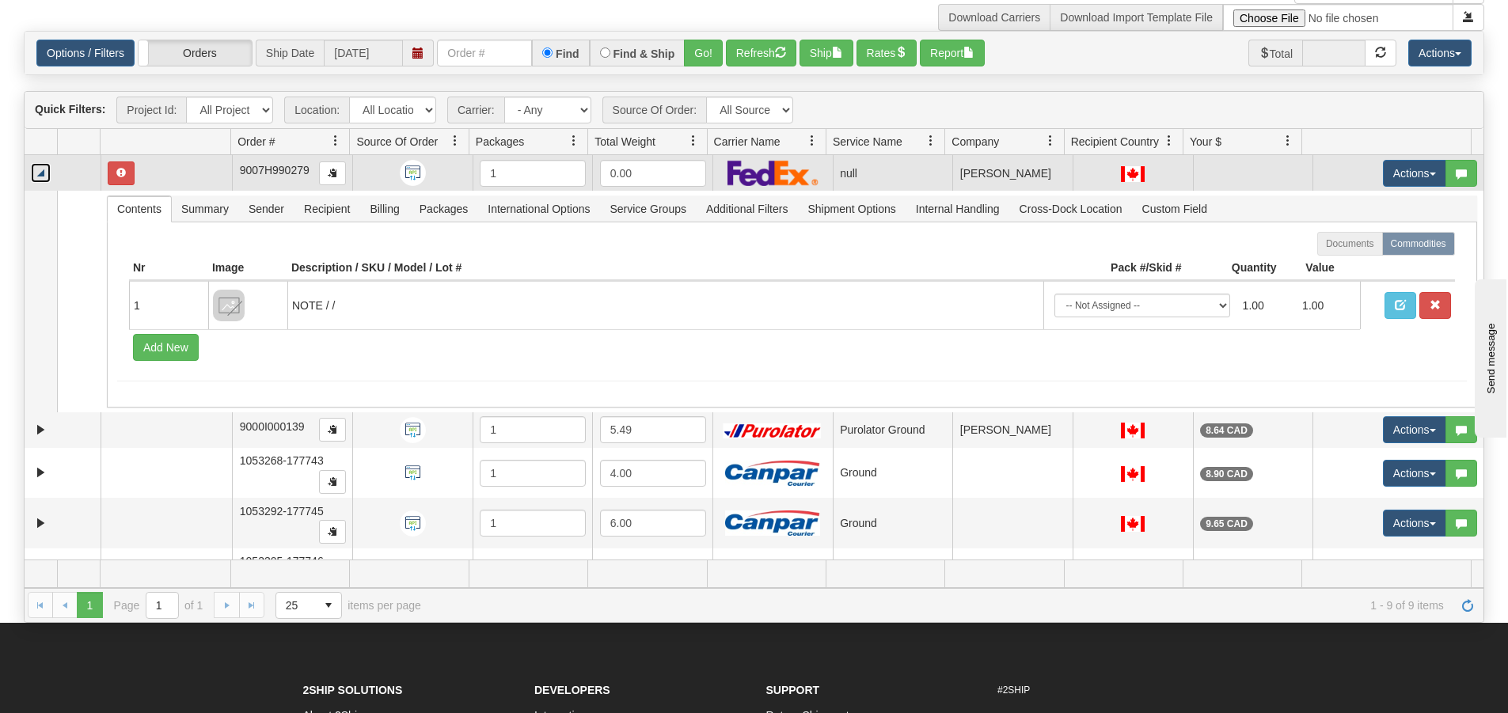
click at [41, 169] on link "Collapse" at bounding box center [41, 173] width 20 height 20
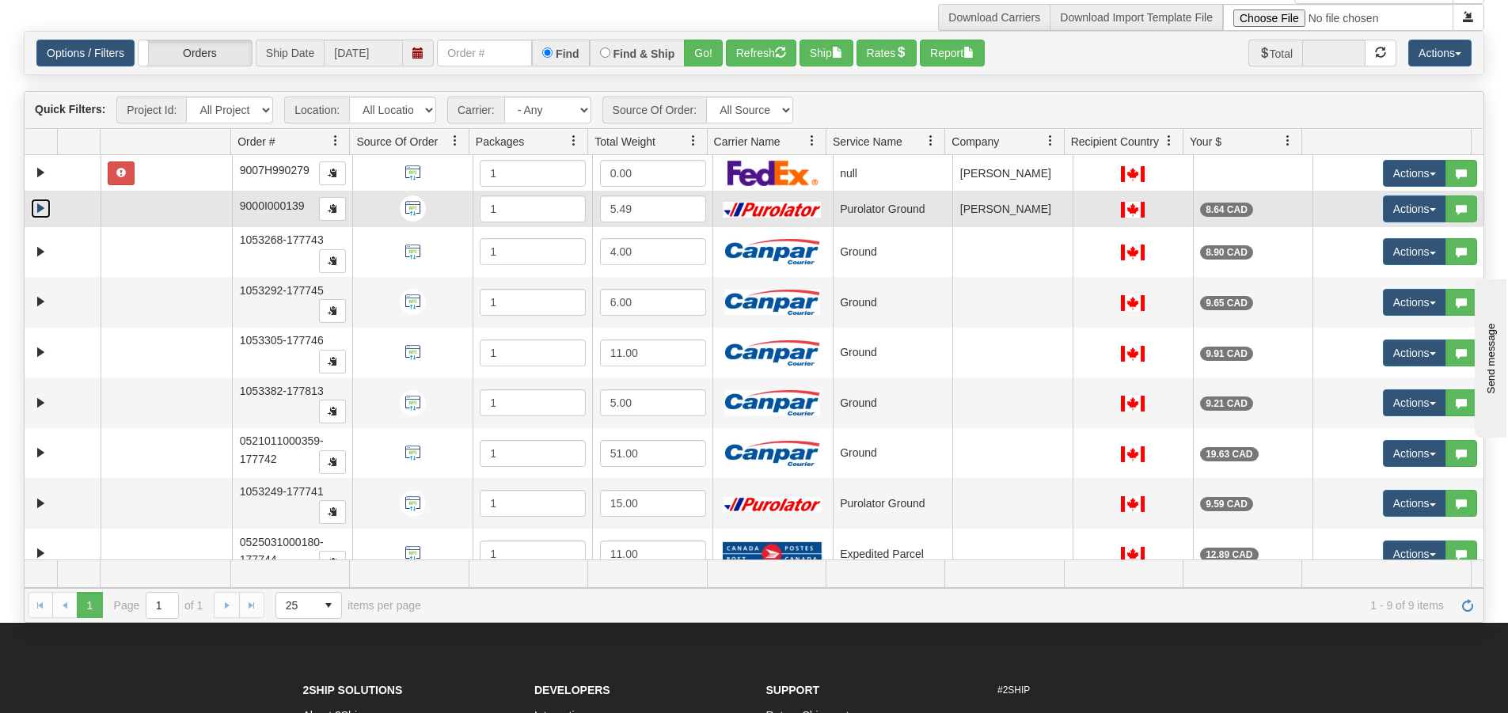
click at [36, 215] on link "Expand" at bounding box center [41, 209] width 20 height 20
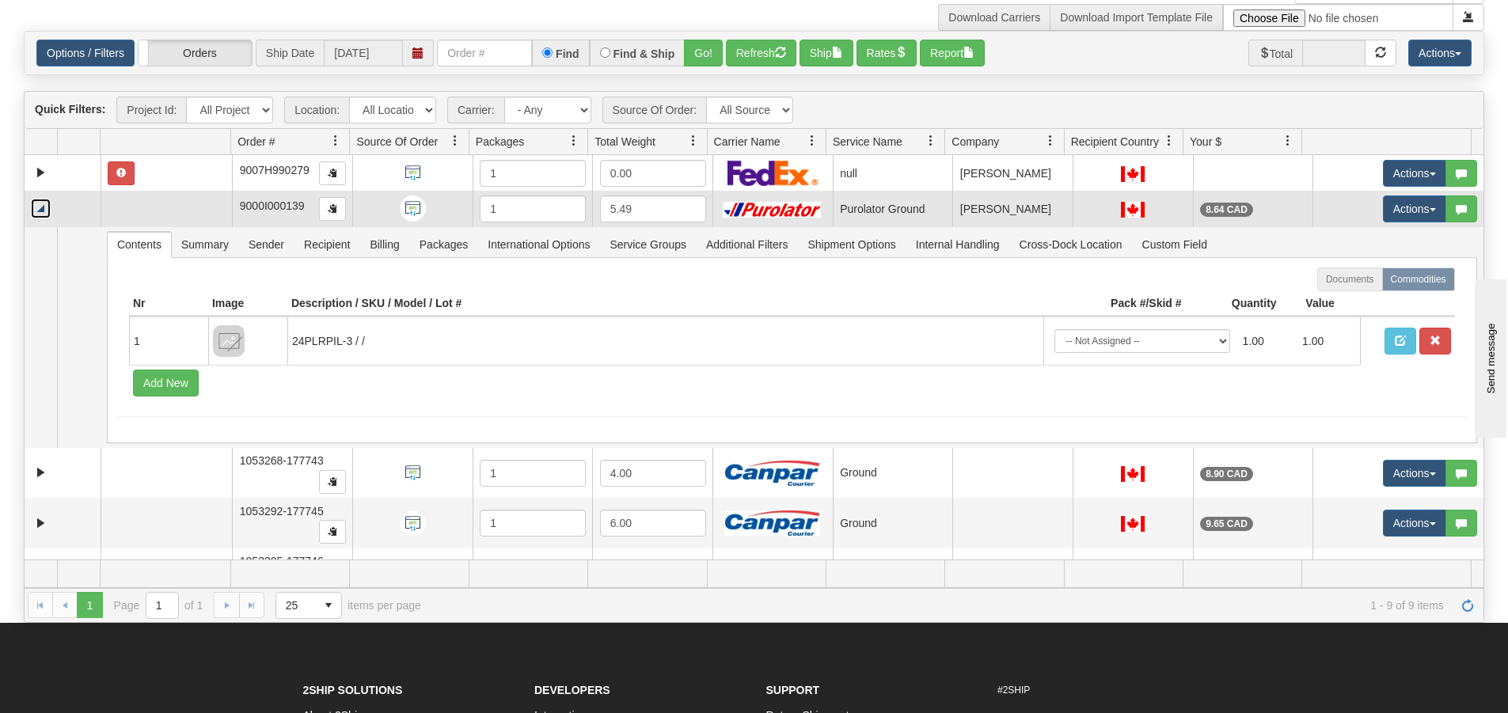
click at [37, 207] on link "Collapse" at bounding box center [41, 209] width 20 height 20
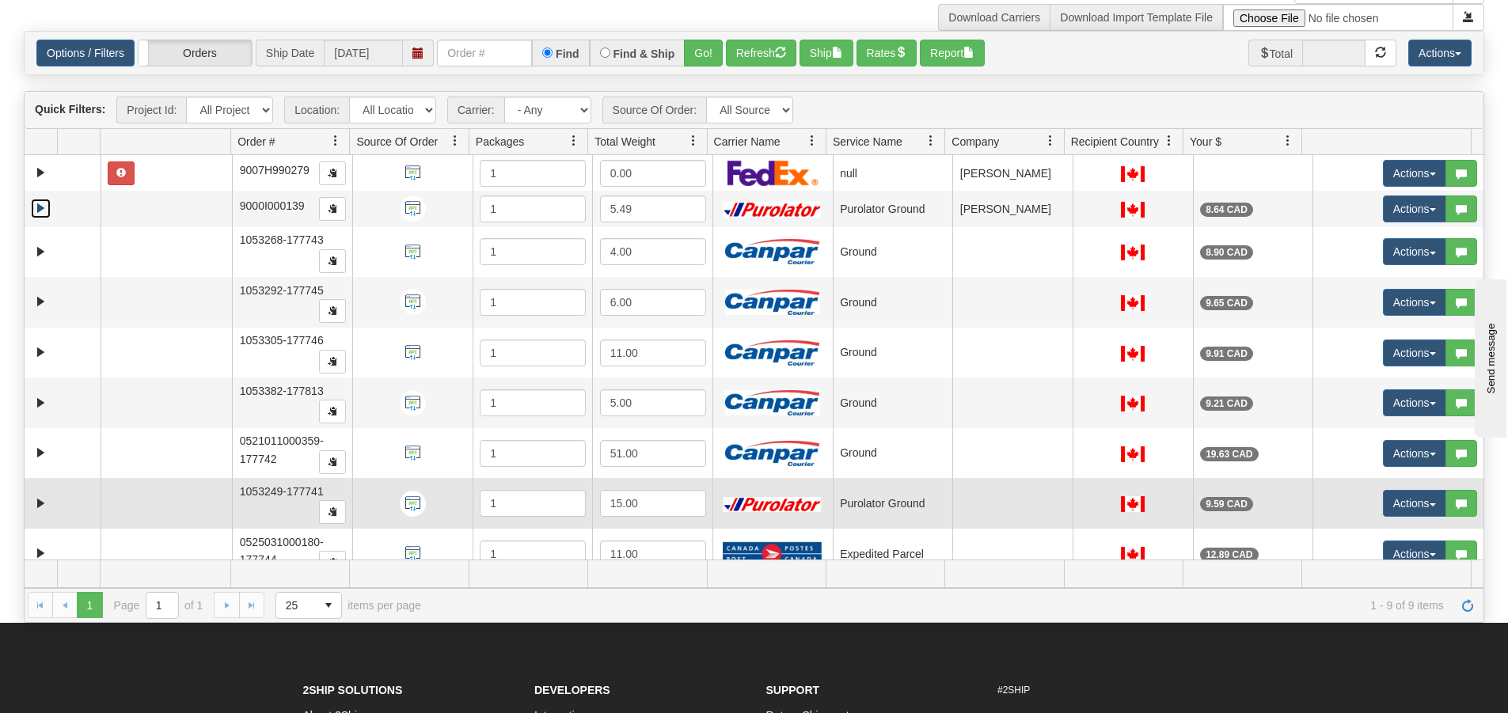
click at [930, 511] on td "Purolator Ground" at bounding box center [893, 503] width 120 height 51
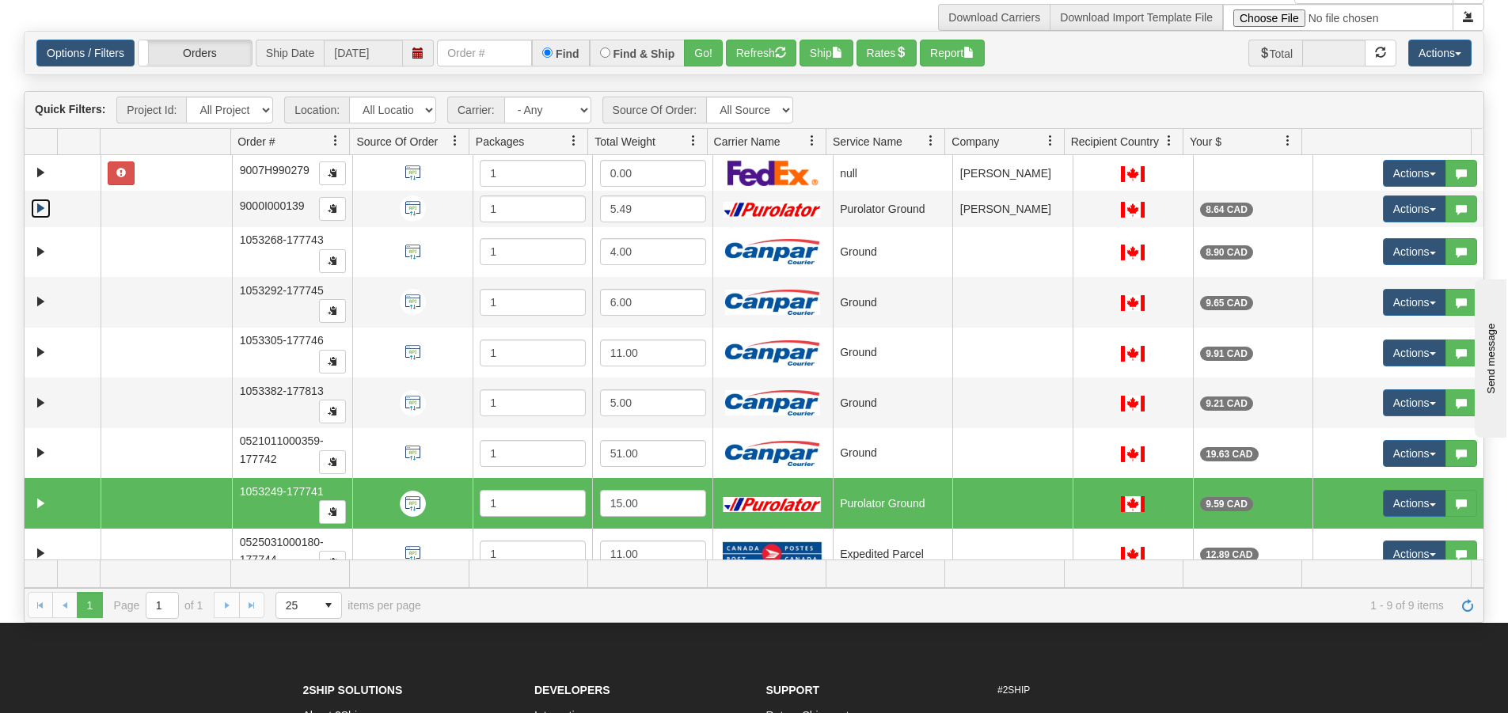
click at [930, 511] on td "Purolator Ground" at bounding box center [893, 503] width 120 height 51
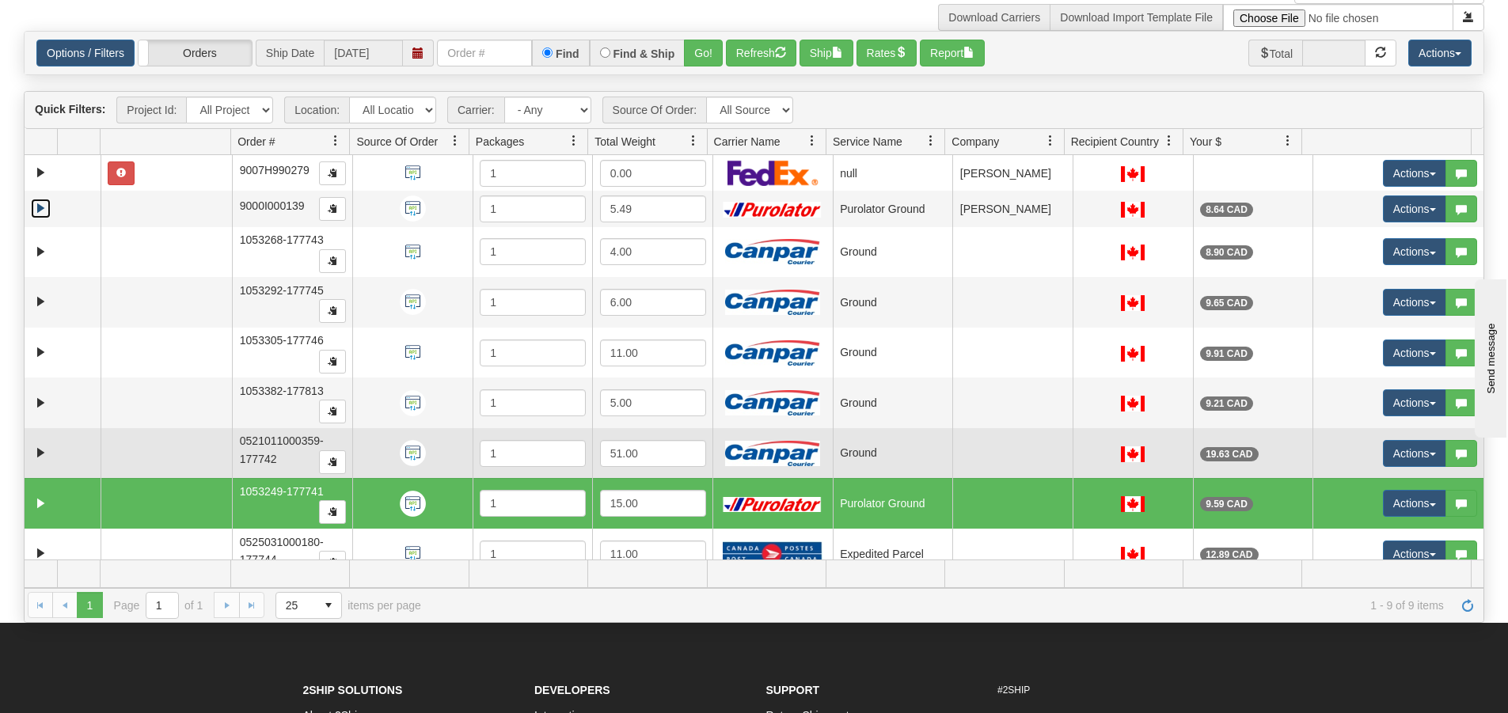
click at [913, 463] on td "Ground" at bounding box center [893, 453] width 120 height 51
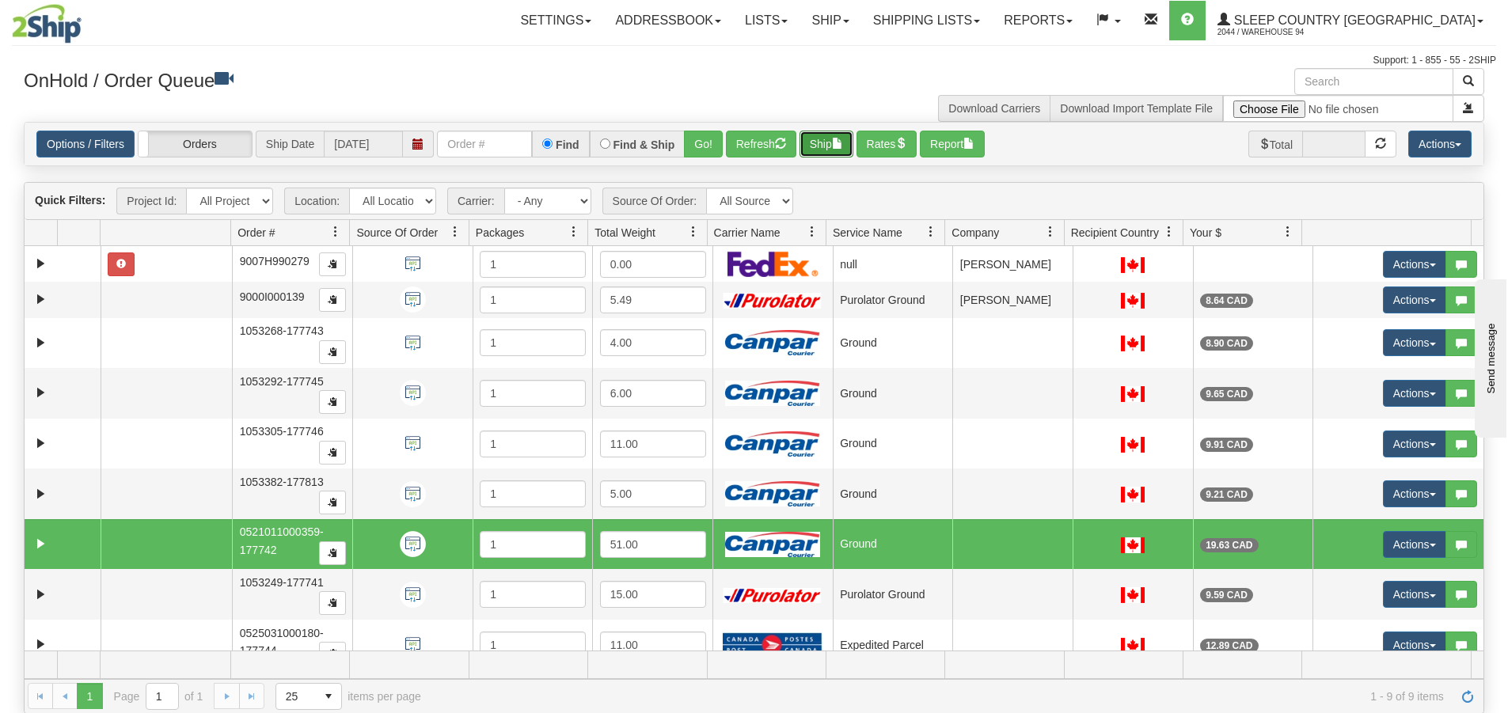
click at [840, 131] on button "Ship" at bounding box center [826, 144] width 54 height 27
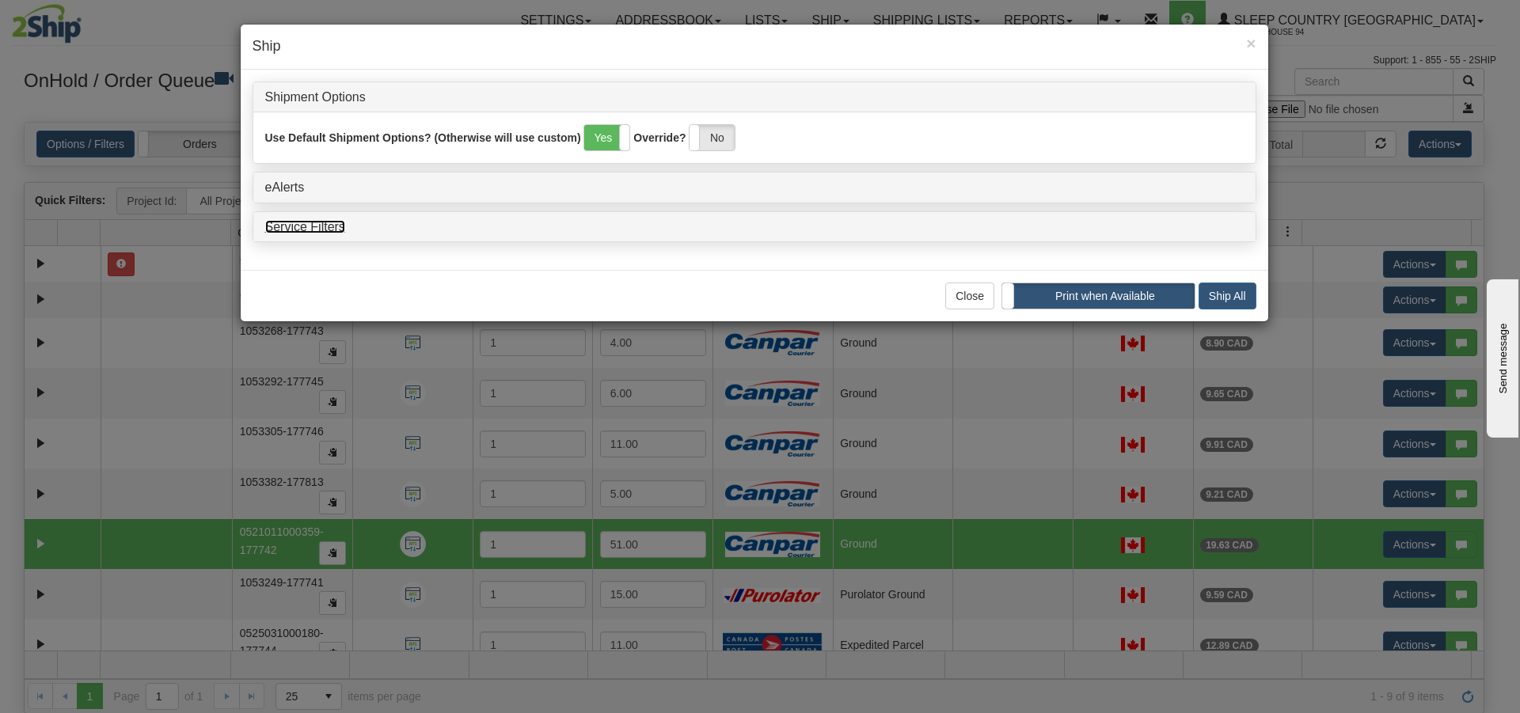
click at [307, 230] on link "Service Filters" at bounding box center [305, 226] width 80 height 13
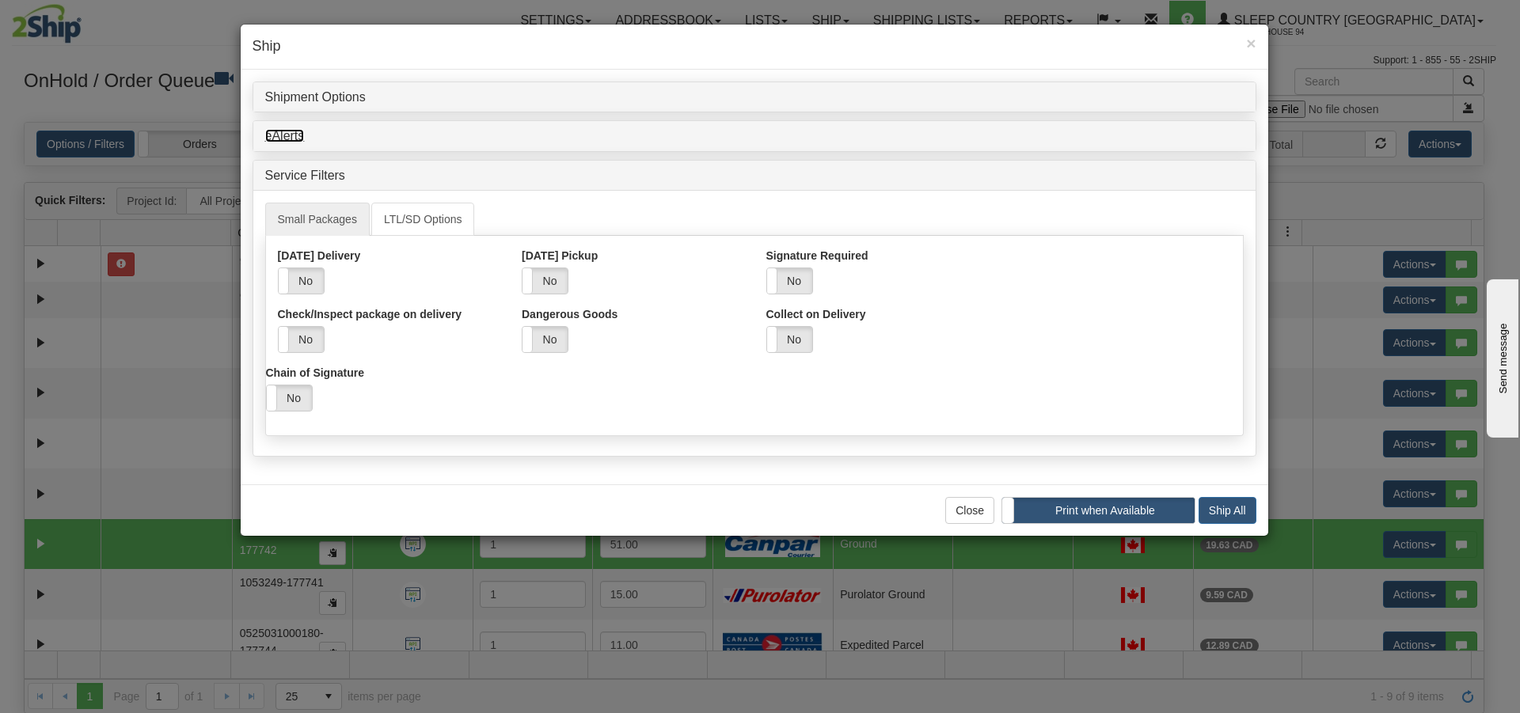
click at [300, 138] on link "eAlerts" at bounding box center [285, 135] width 40 height 13
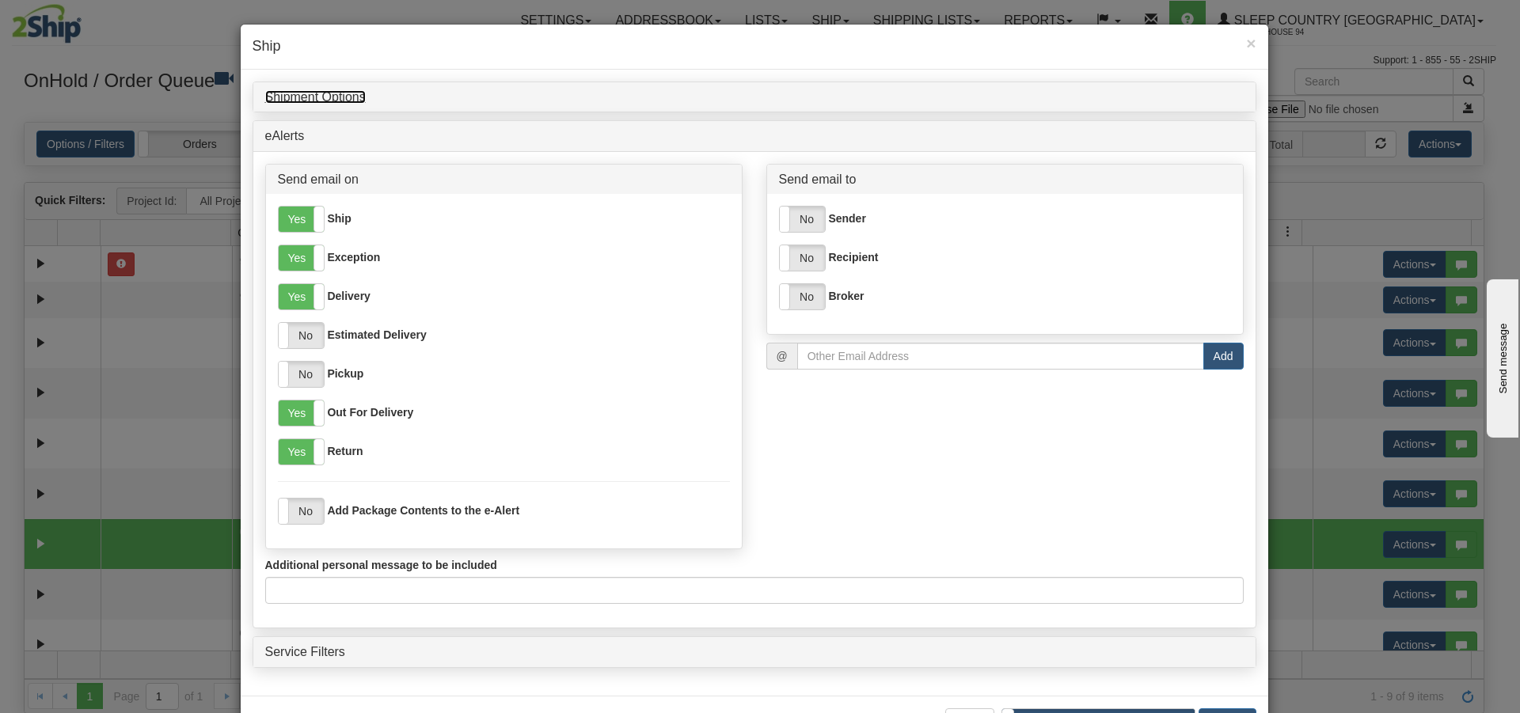
click at [330, 101] on link "Shipment Options" at bounding box center [315, 96] width 101 height 13
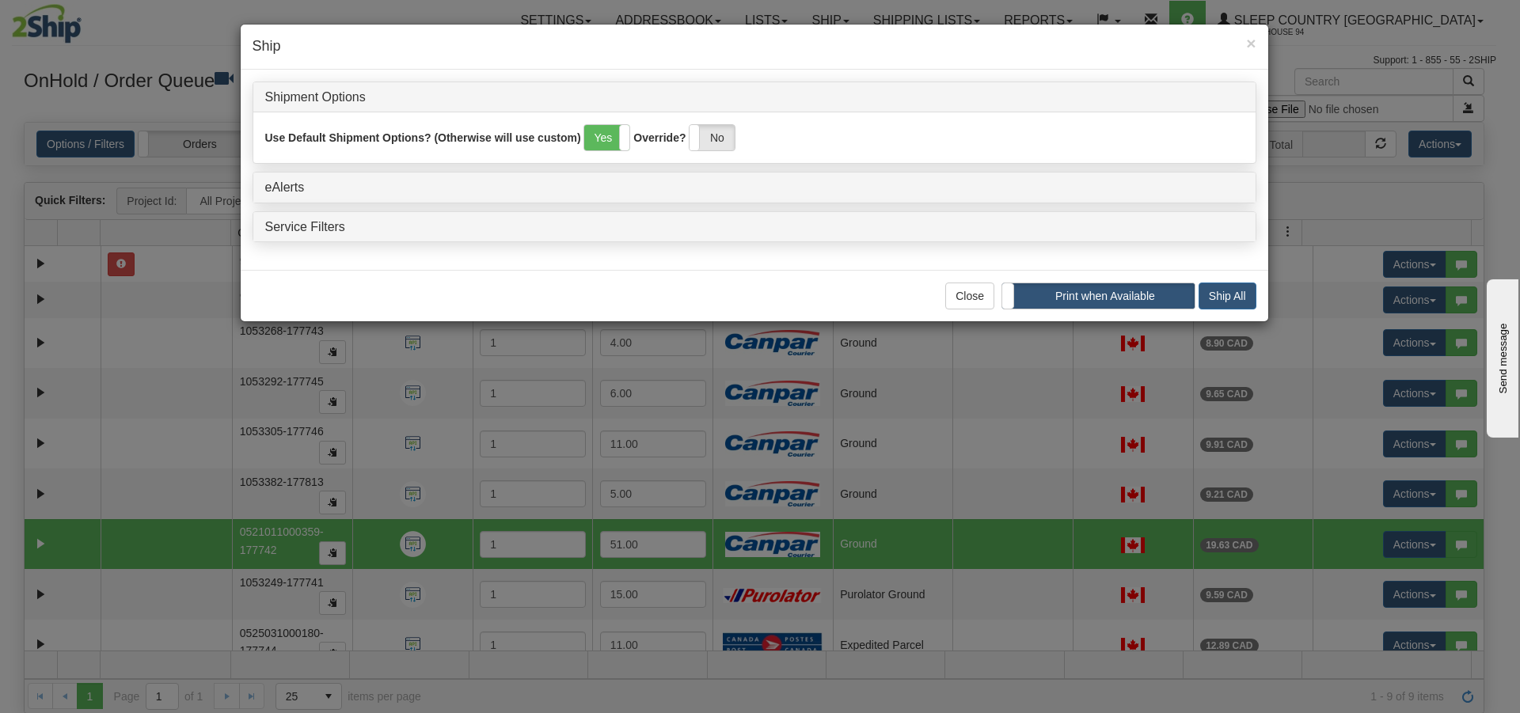
click at [1113, 292] on label "Print when Available" at bounding box center [1100, 295] width 188 height 25
click at [1150, 298] on label "Wait and Print in Sequence" at bounding box center [1098, 295] width 192 height 25
click at [1219, 306] on button "Ship All" at bounding box center [1227, 296] width 58 height 27
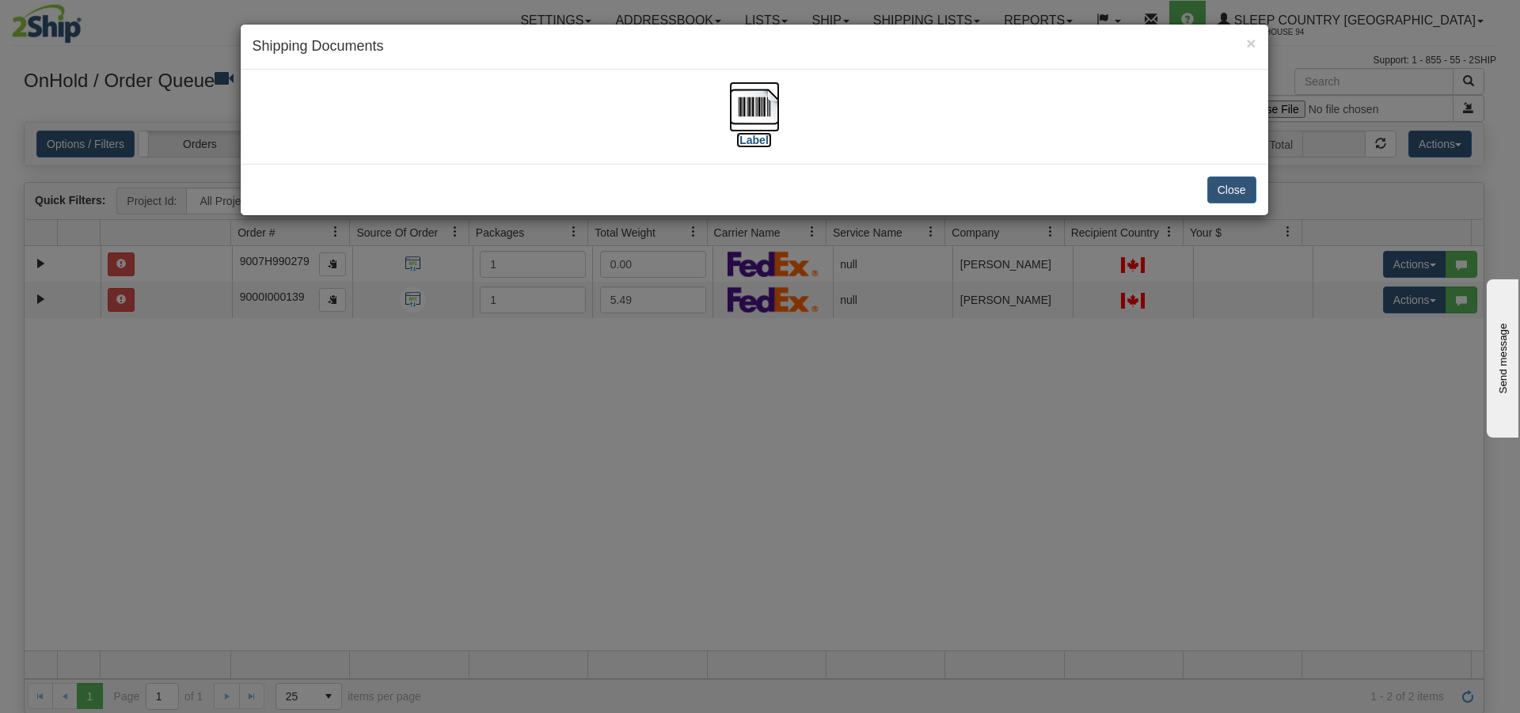
click at [751, 112] on img at bounding box center [754, 107] width 51 height 51
click at [738, 106] on img at bounding box center [754, 107] width 51 height 51
